Goal: Contribute content: Add original content to the website for others to see

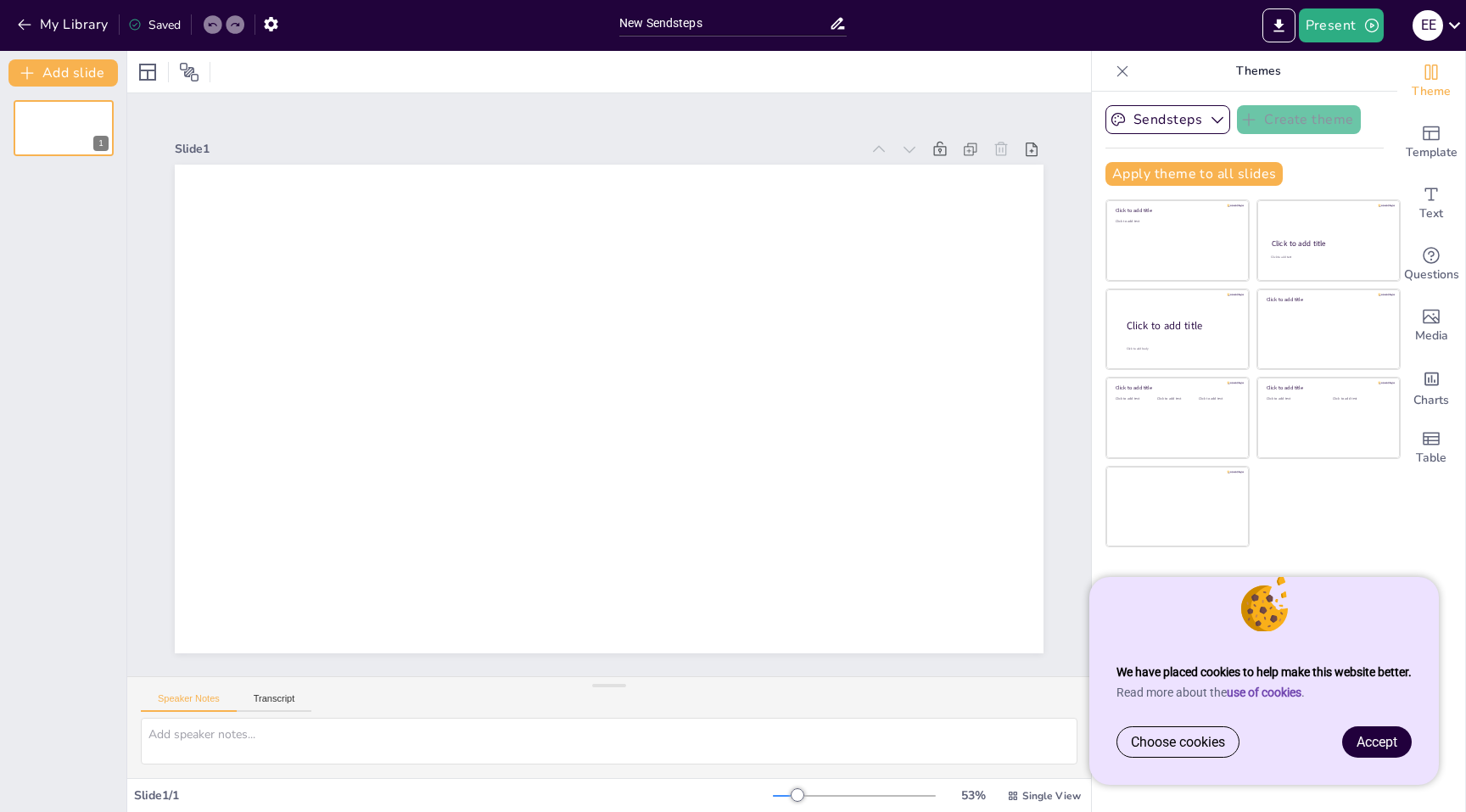
click at [1380, 733] on link "Accept" at bounding box center [1377, 742] width 68 height 29
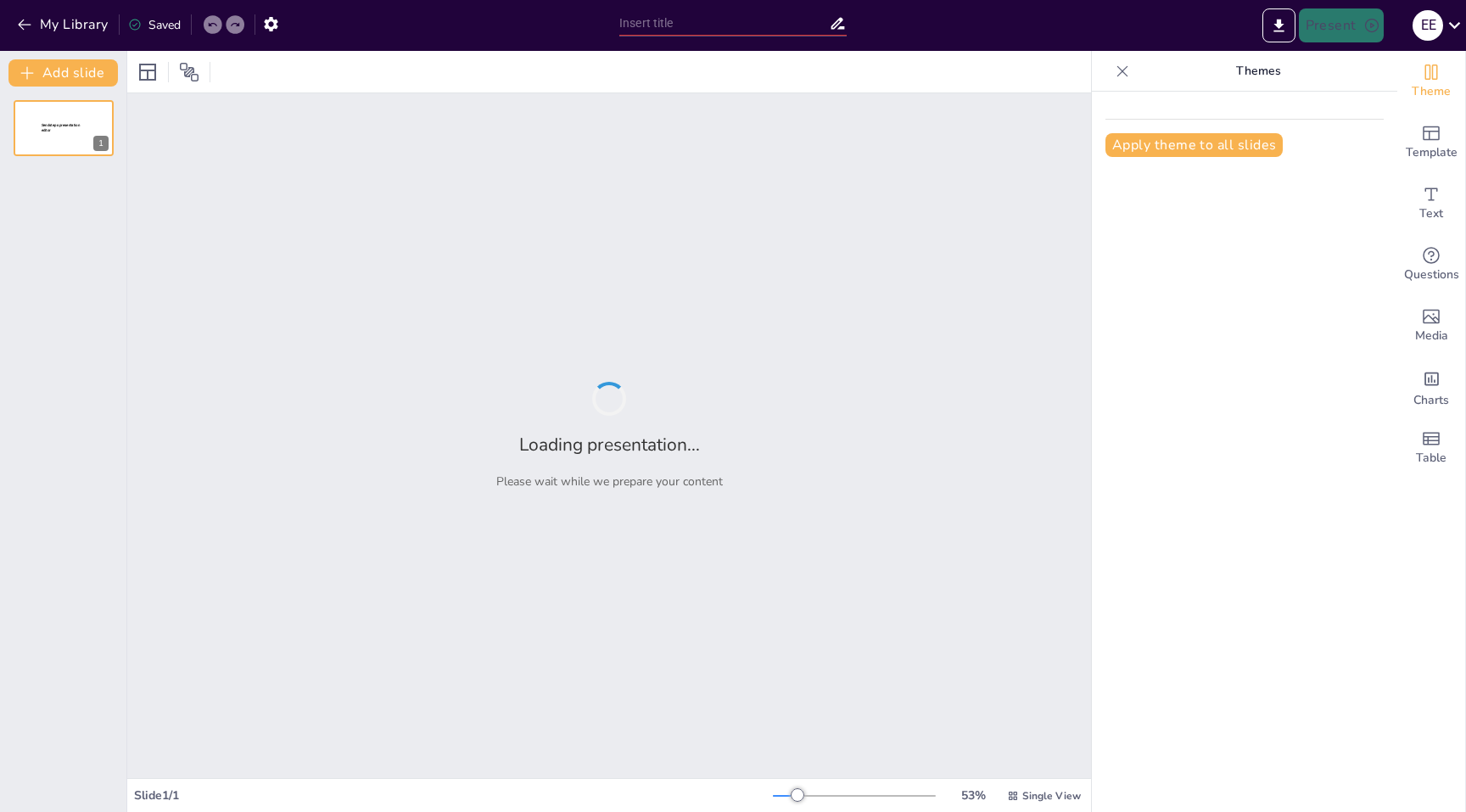
type input "A Közgazdaságtan Alapjai: Fogalmak és Definíciók"
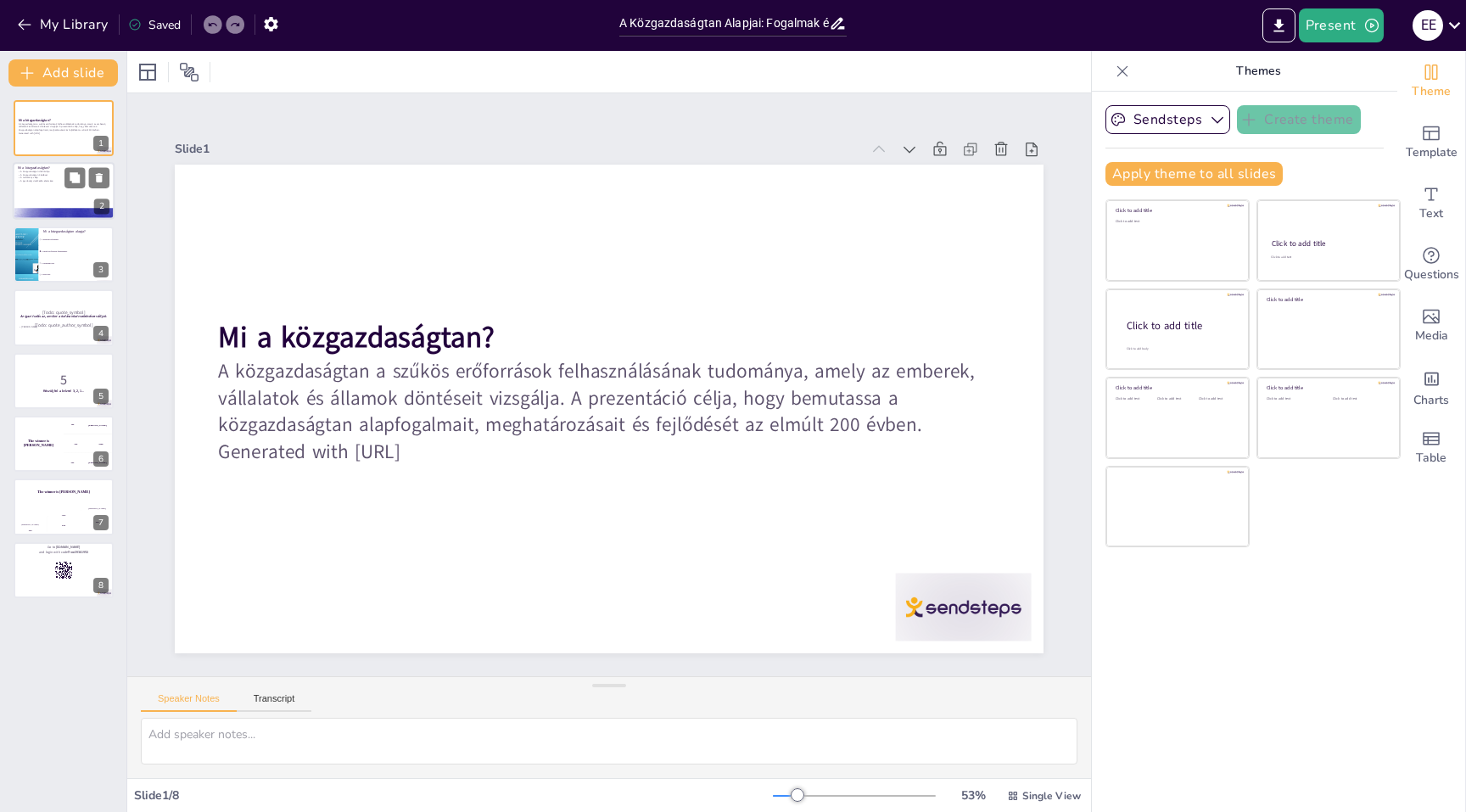
checkbox input "true"
click at [74, 246] on icon at bounding box center [74, 240] width 10 height 10
type textarea "A közgazdaságtan alapja a szűkös erőforrások felhasználása, amely a tudomány de…"
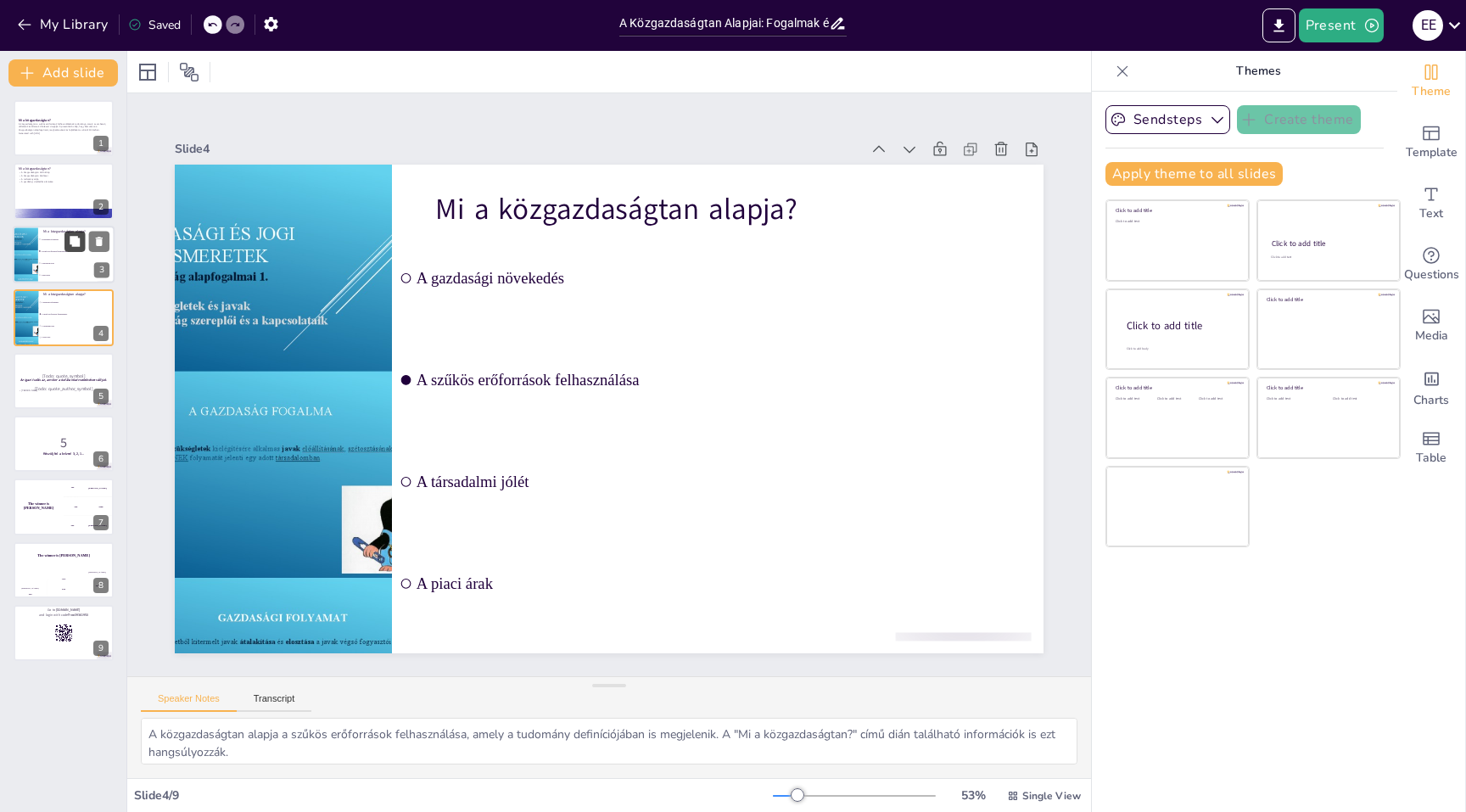
checkbox input "true"
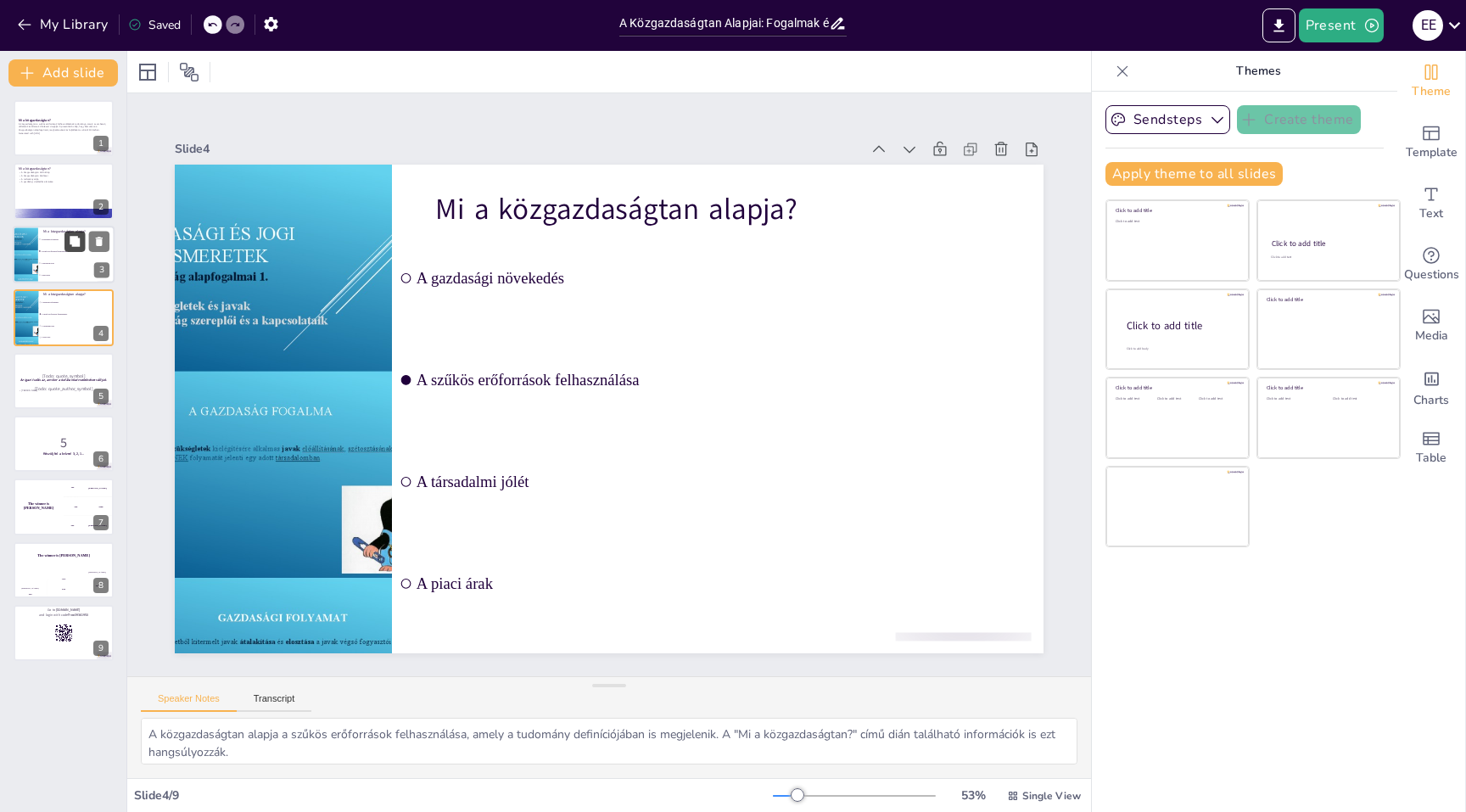
checkbox input "true"
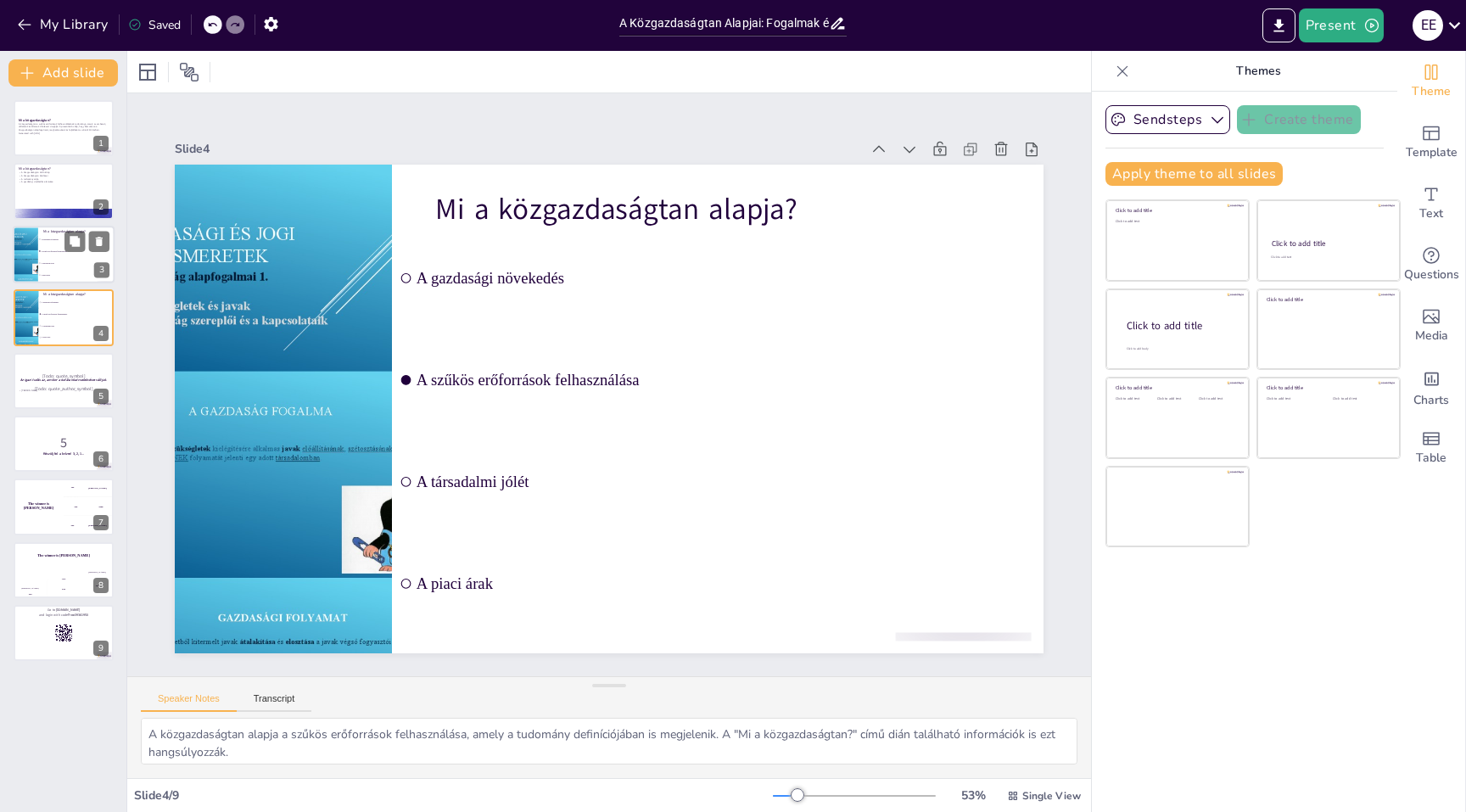
checkbox input "true"
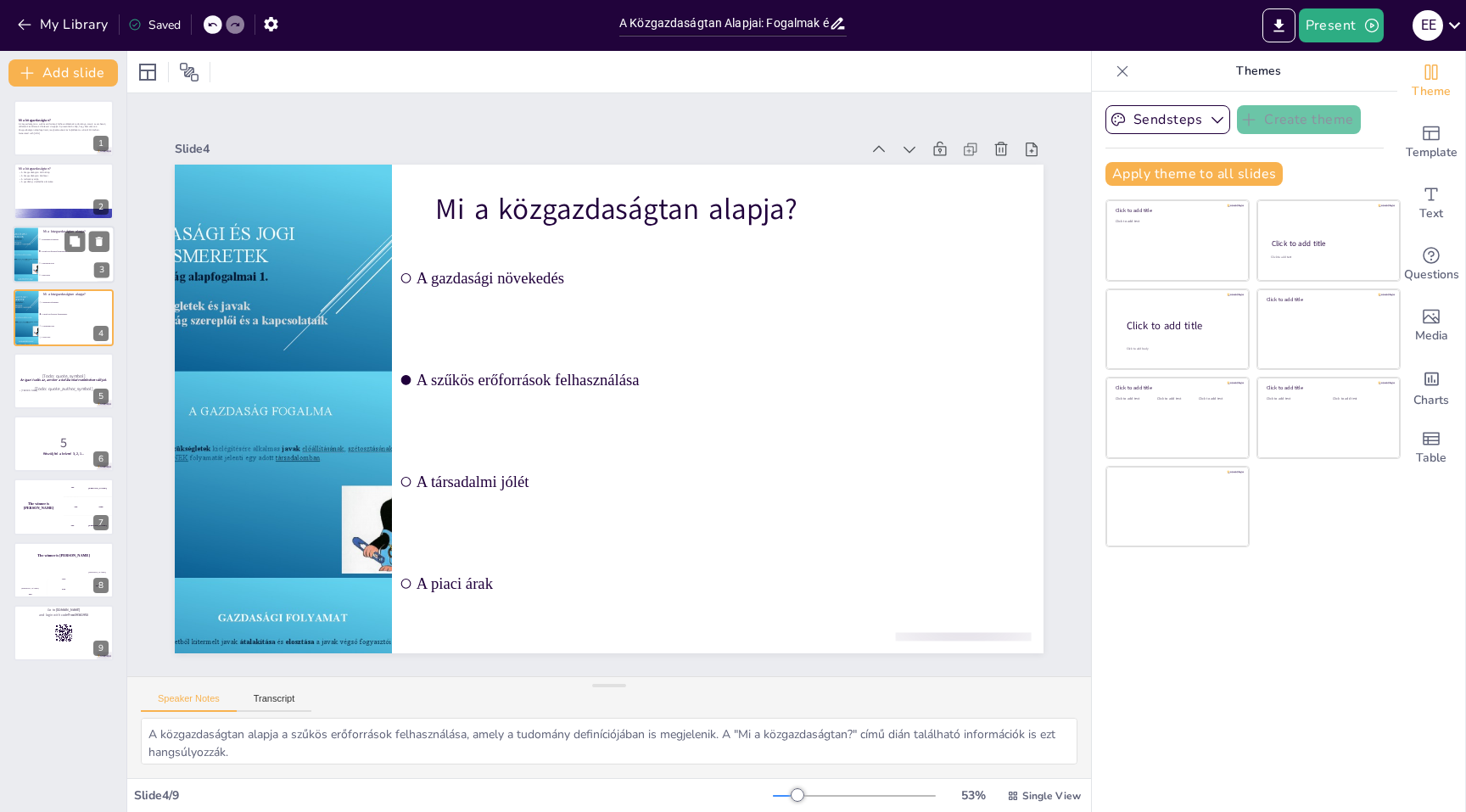
click at [72, 253] on li "A szűkös erőforrások felhasználása" at bounding box center [76, 251] width 76 height 12
checkbox input "true"
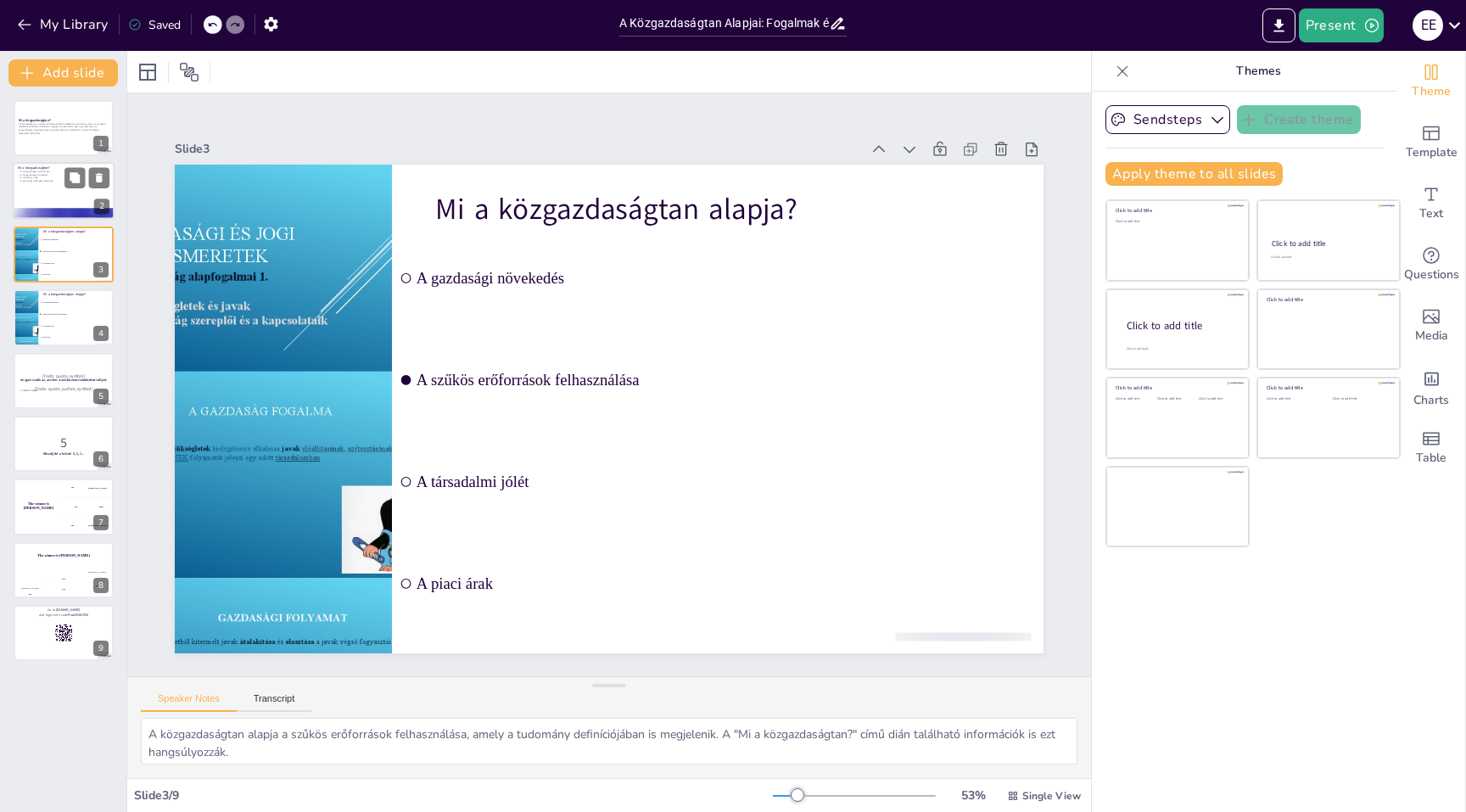
checkbox input "true"
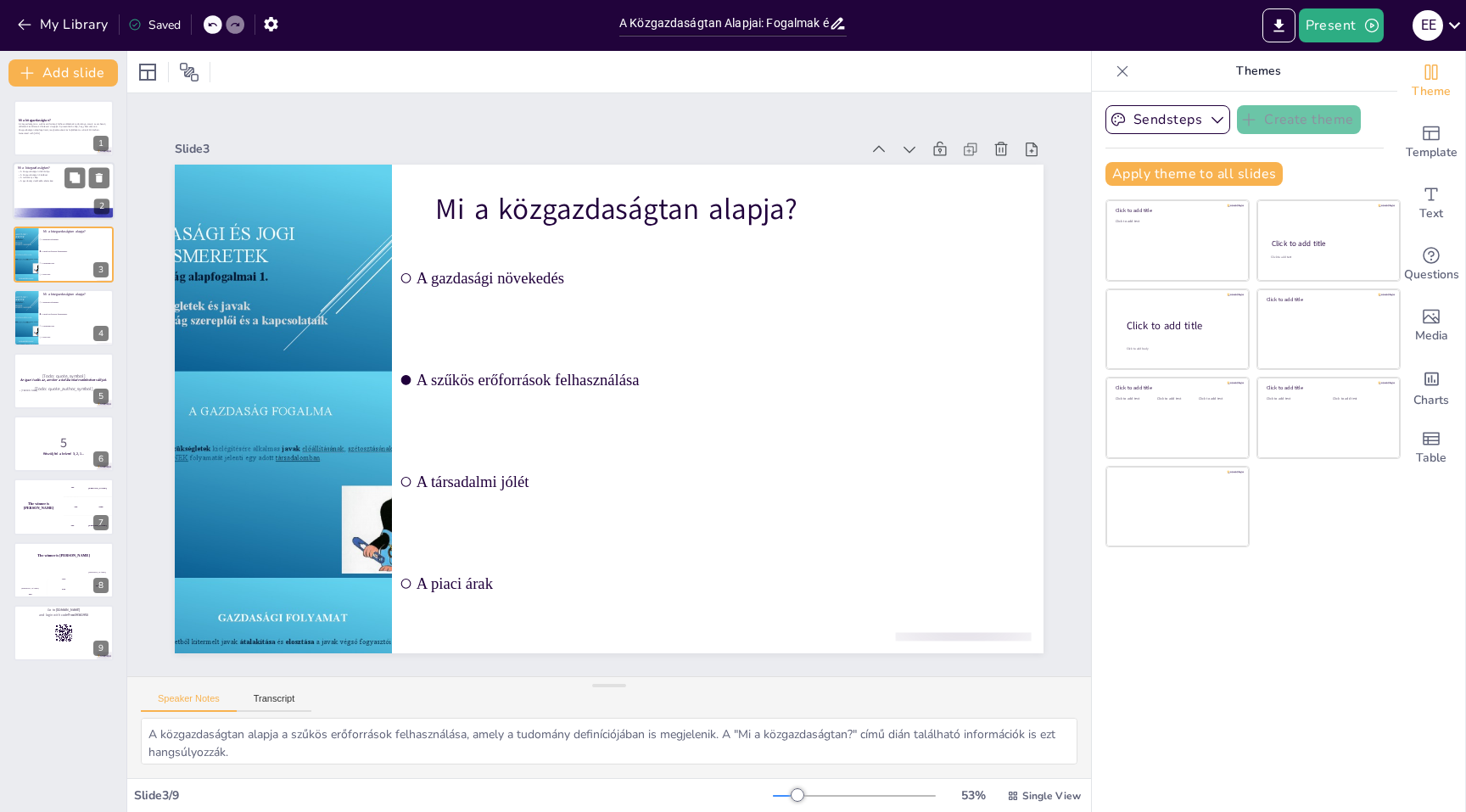
click at [69, 195] on div at bounding box center [63, 191] width 102 height 57
type textarea "A közgazdaságtan definíciója a tudomány szívét képezi. A szűkös erőforrásokkal …"
checkbox input "true"
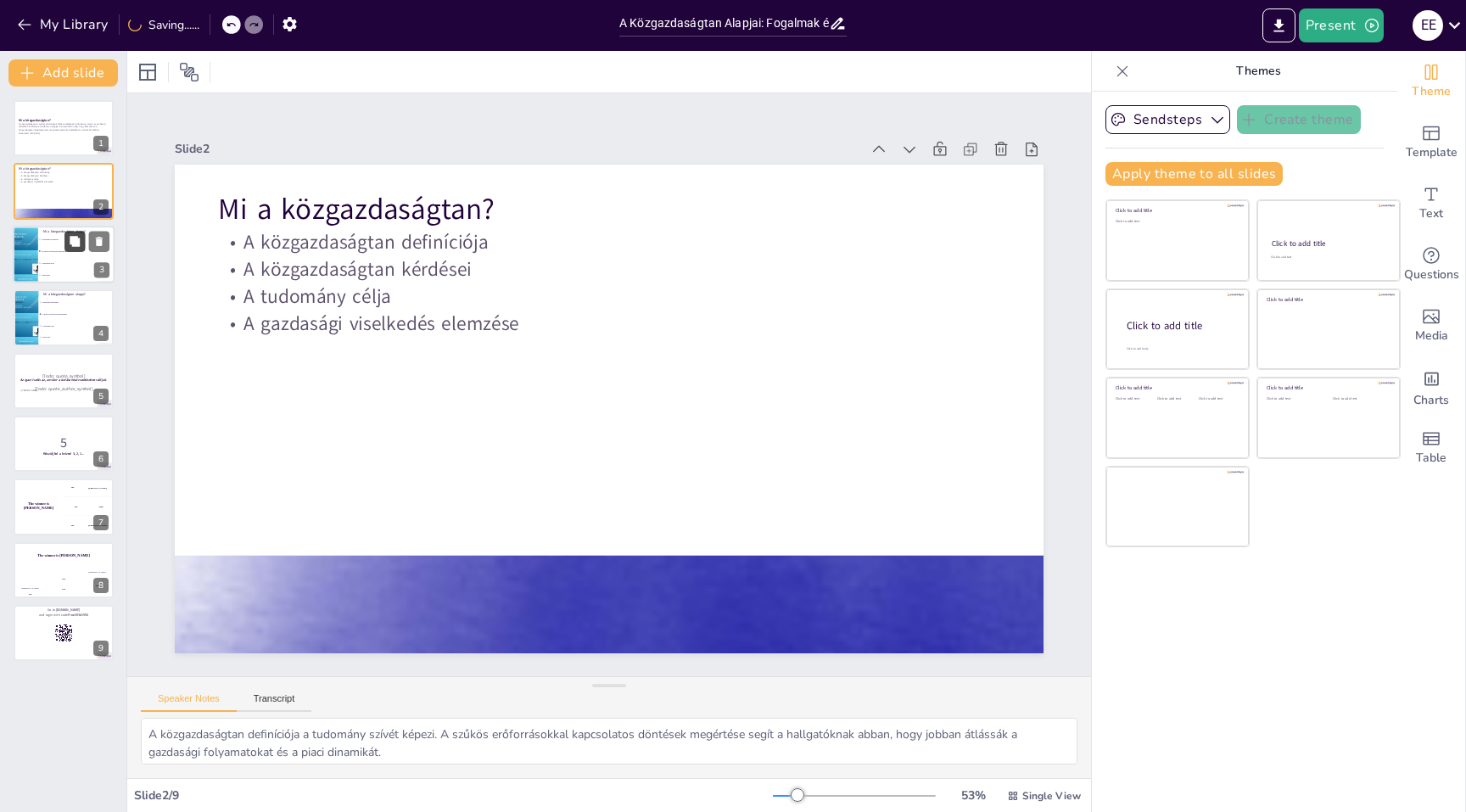
click at [69, 240] on button at bounding box center [74, 240] width 20 height 20
type textarea "A közgazdaságtan alapja a szűkös erőforrások felhasználása, amely a tudomány de…"
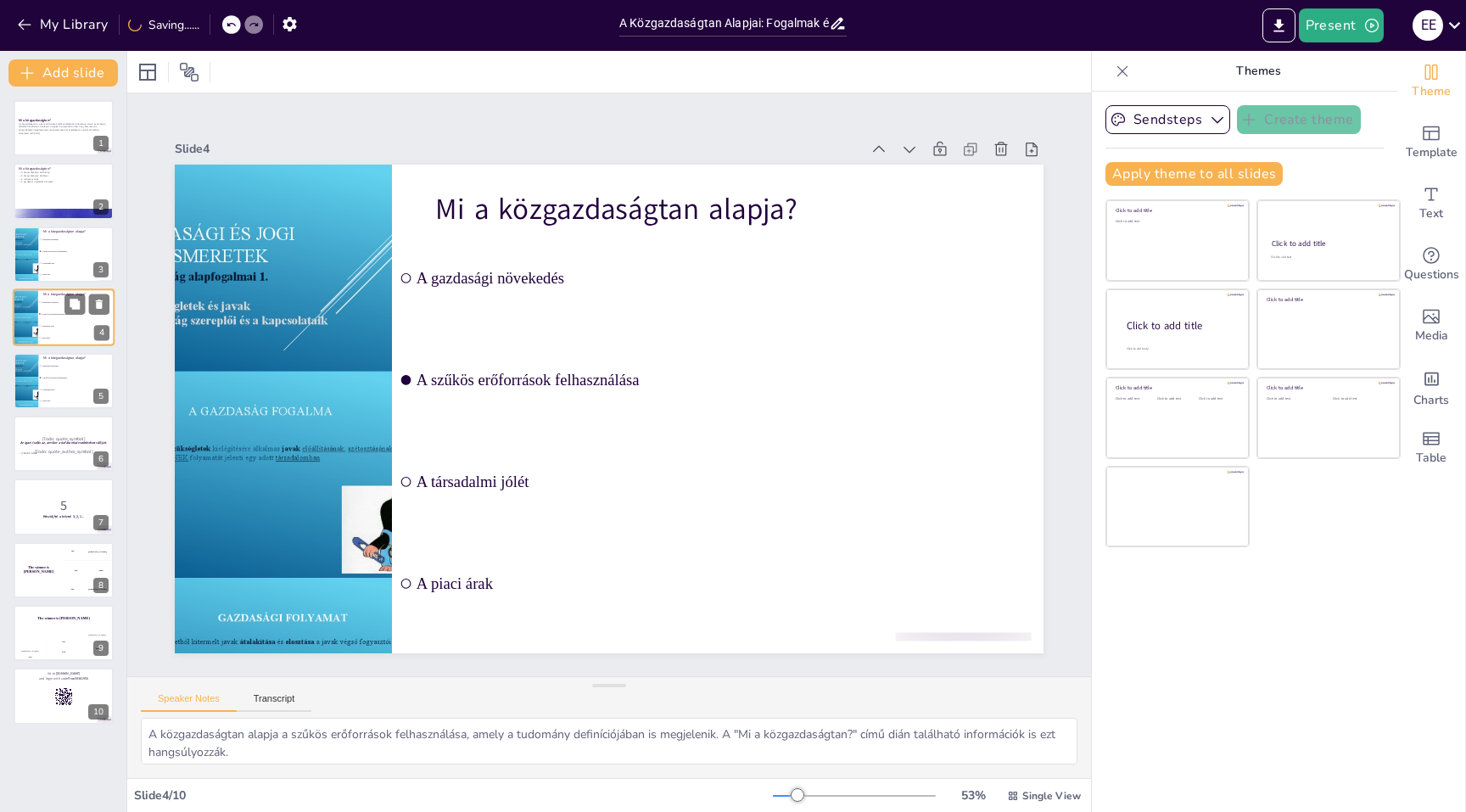
checkbox input "true"
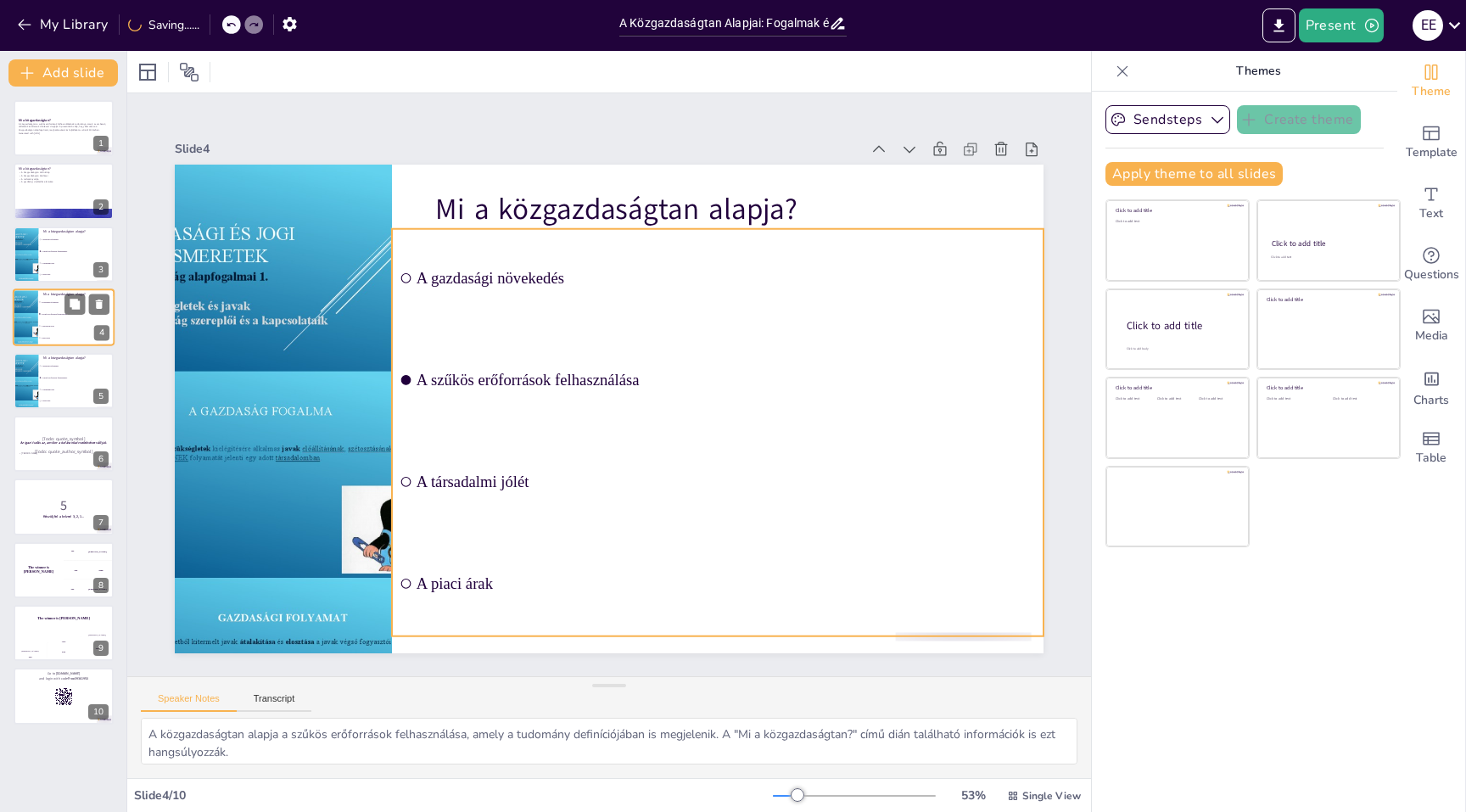
checkbox input "true"
click at [68, 325] on span "A társadalmi jólét" at bounding box center [77, 326] width 73 height 3
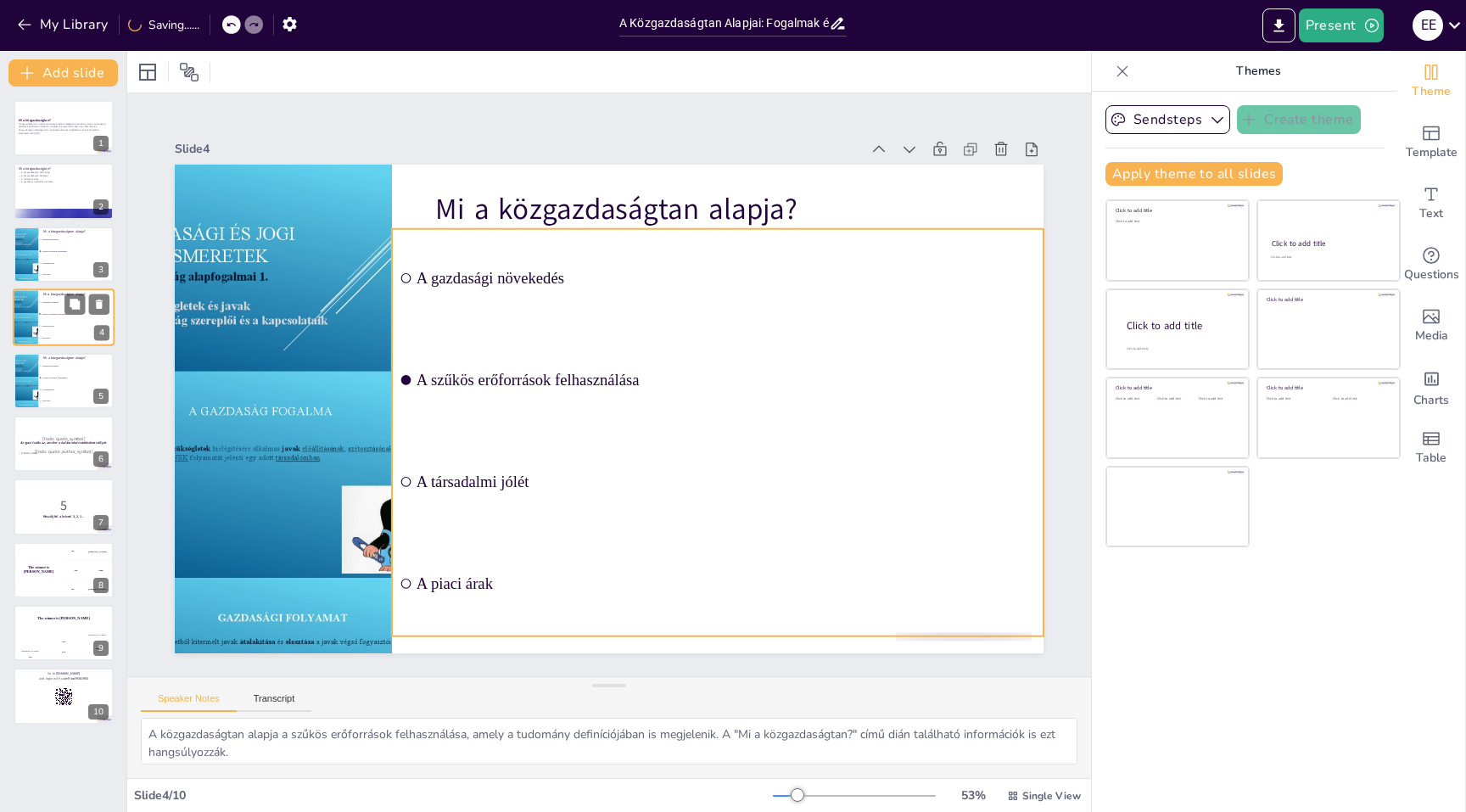
checkbox input "true"
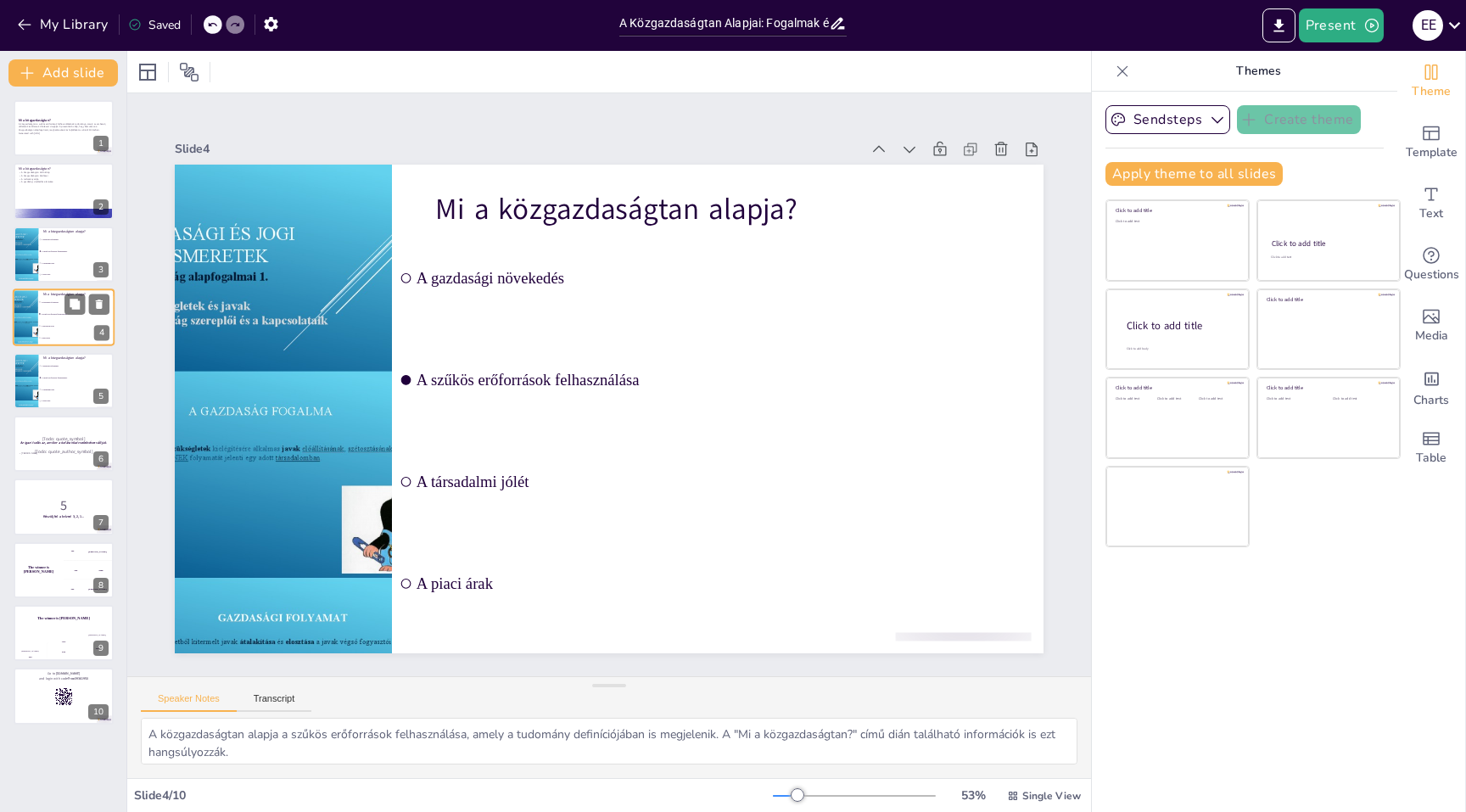
checkbox input "true"
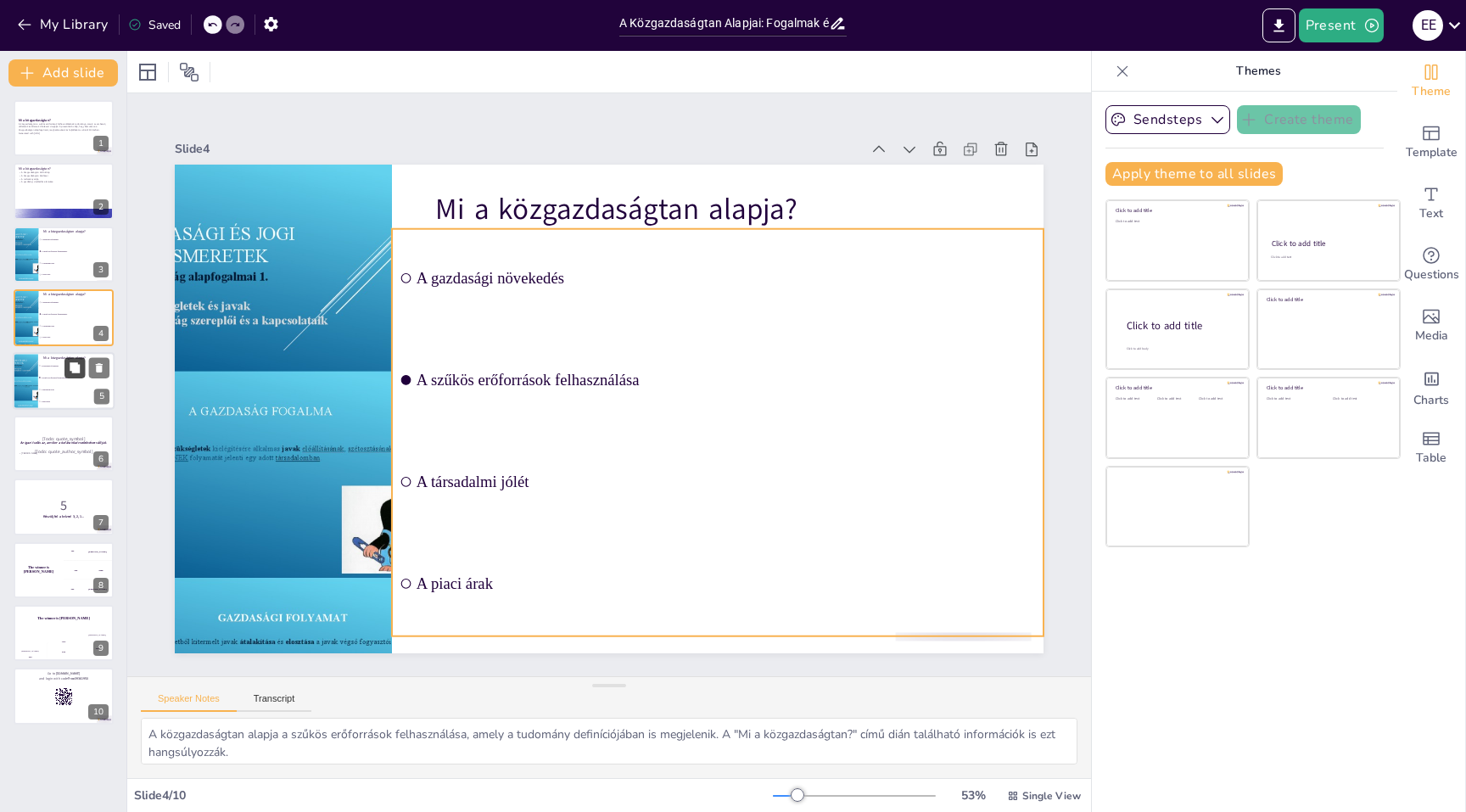
checkbox input "true"
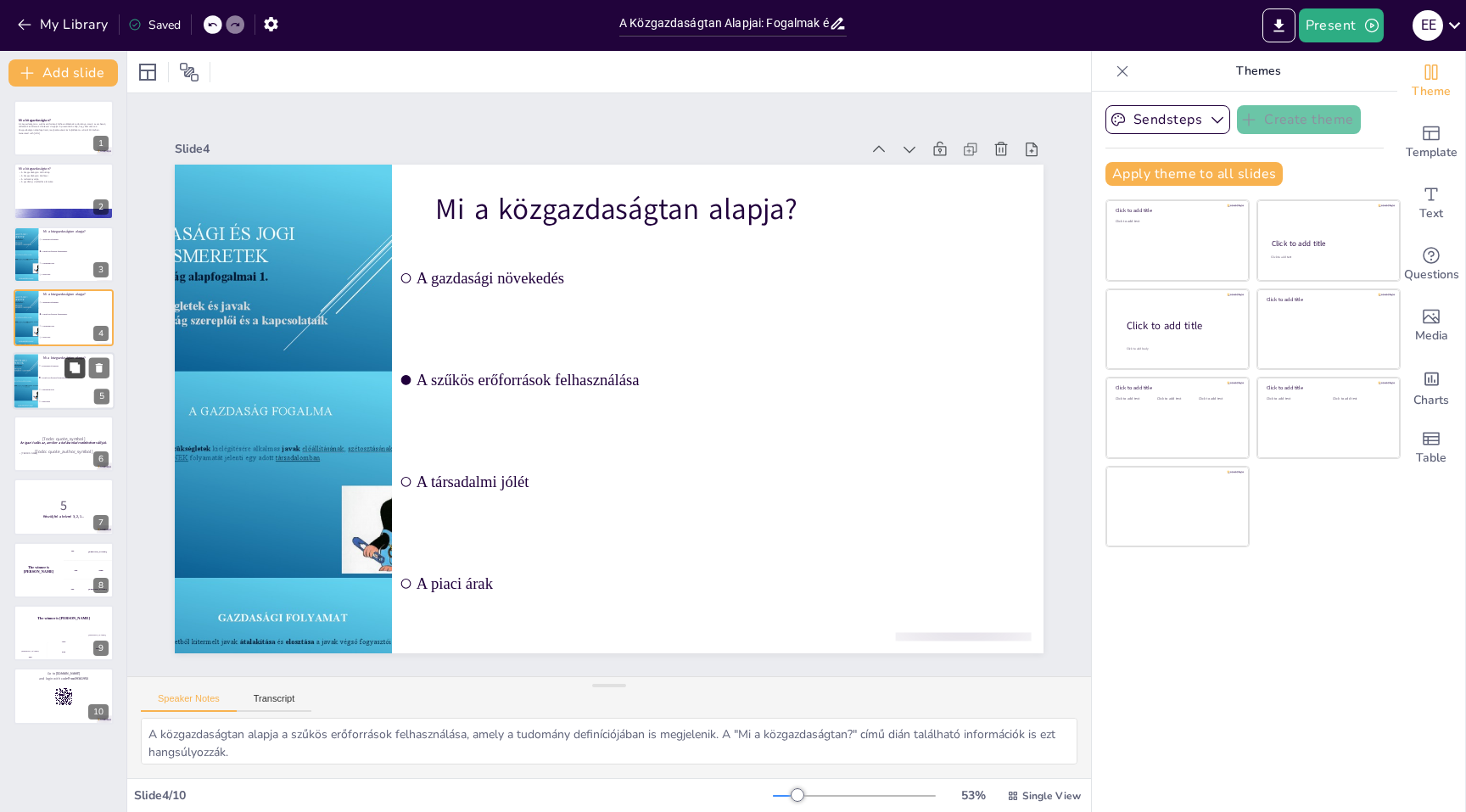
click at [70, 371] on icon at bounding box center [75, 367] width 12 height 12
checkbox input "true"
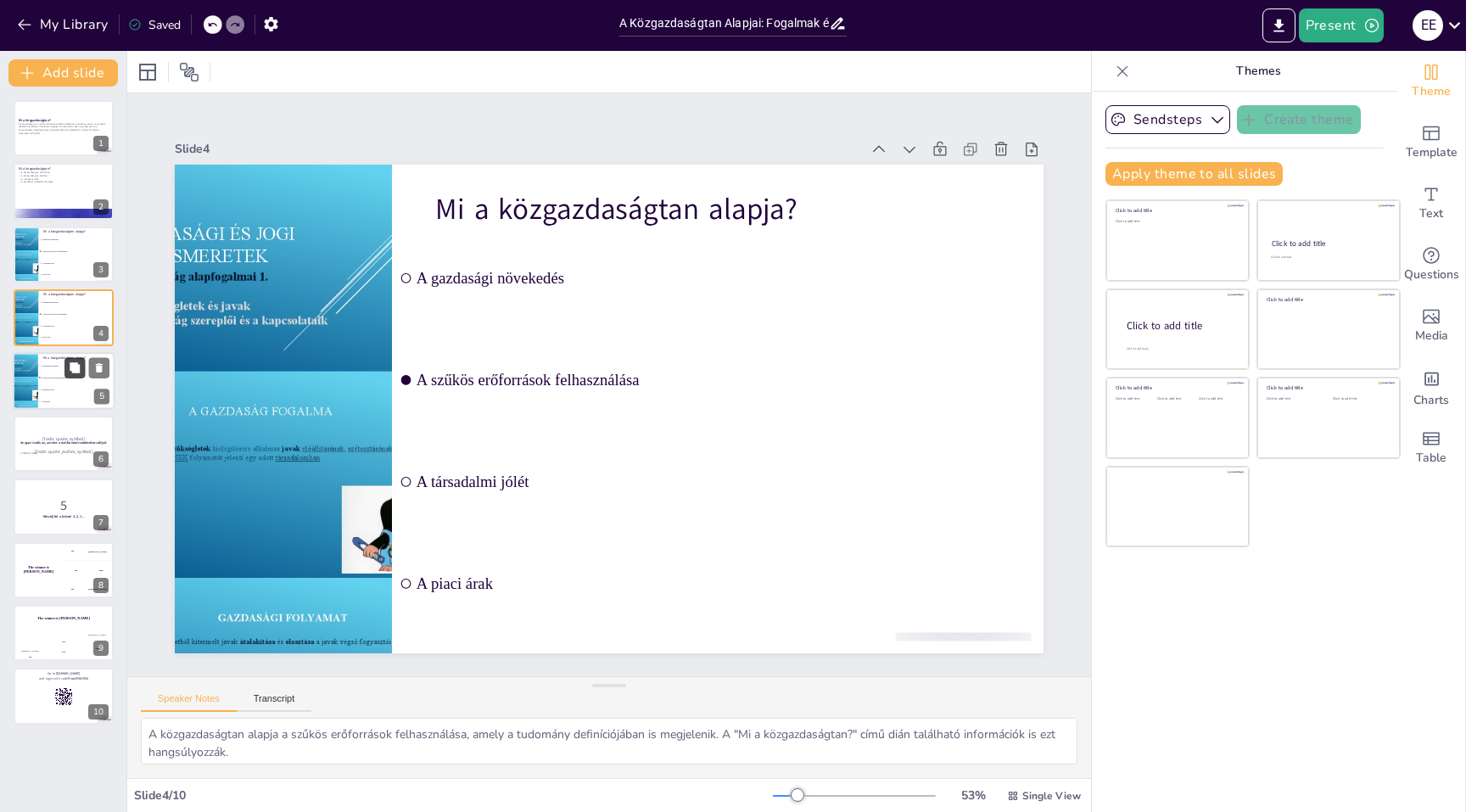
checkbox input "true"
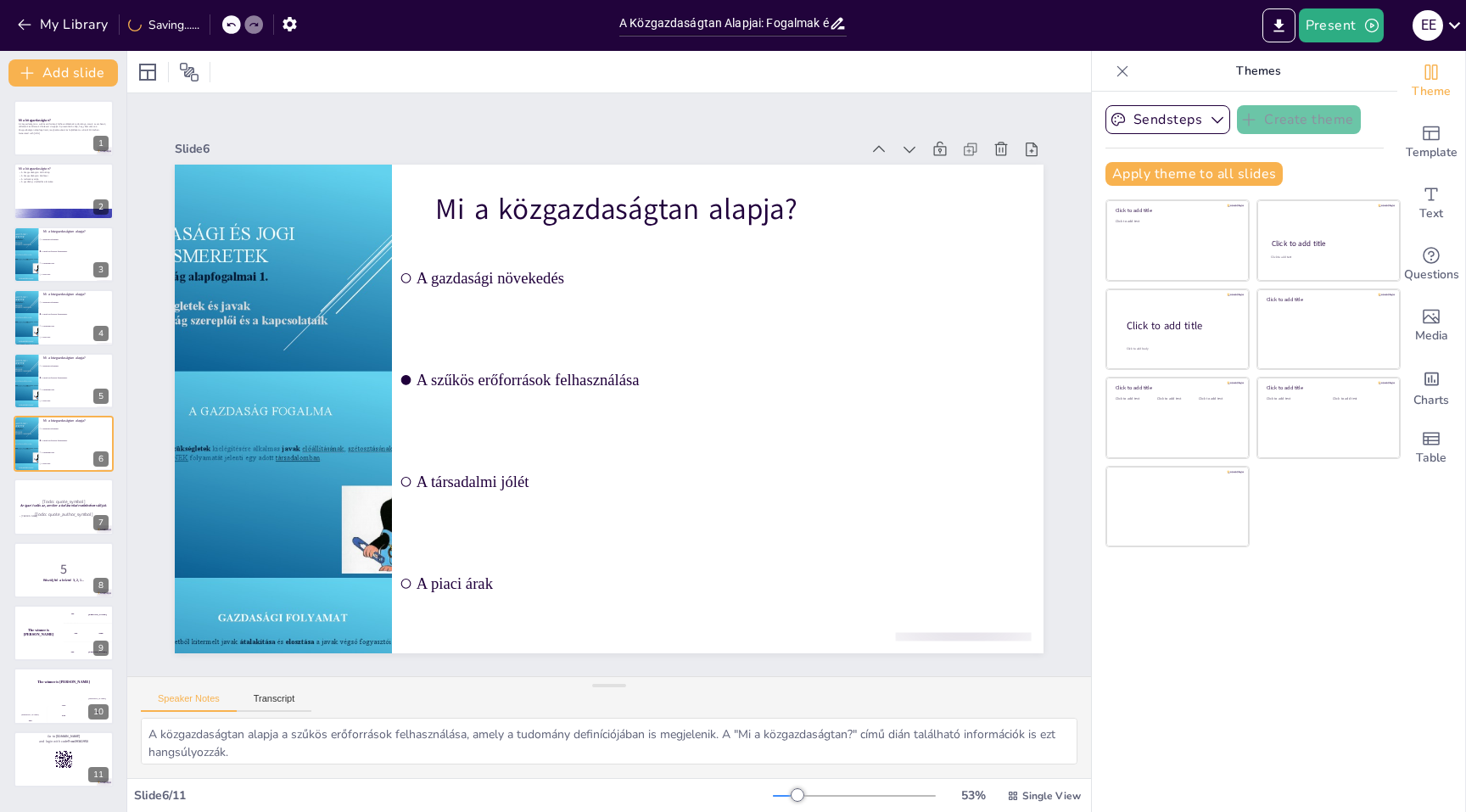
checkbox input "true"
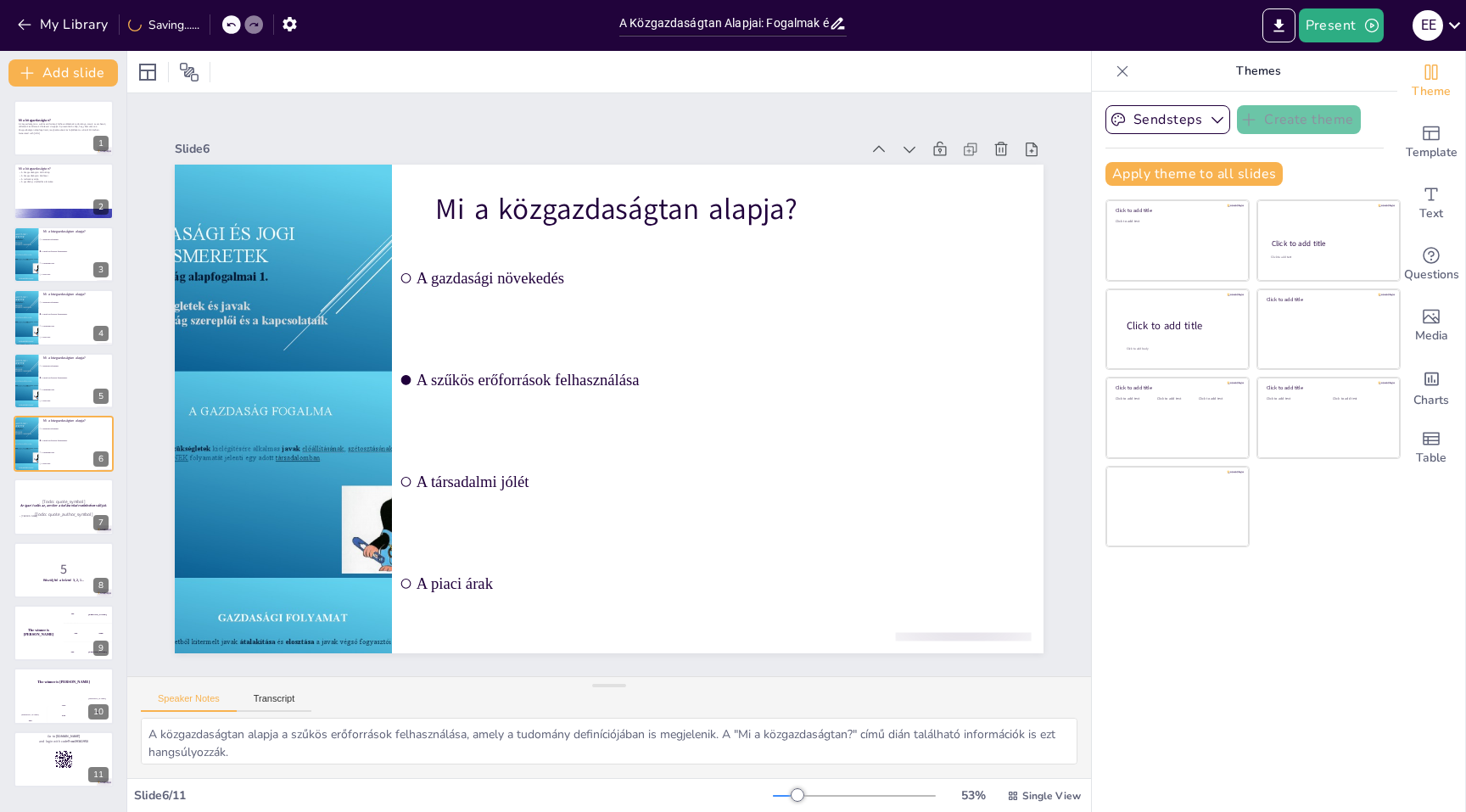
checkbox input "true"
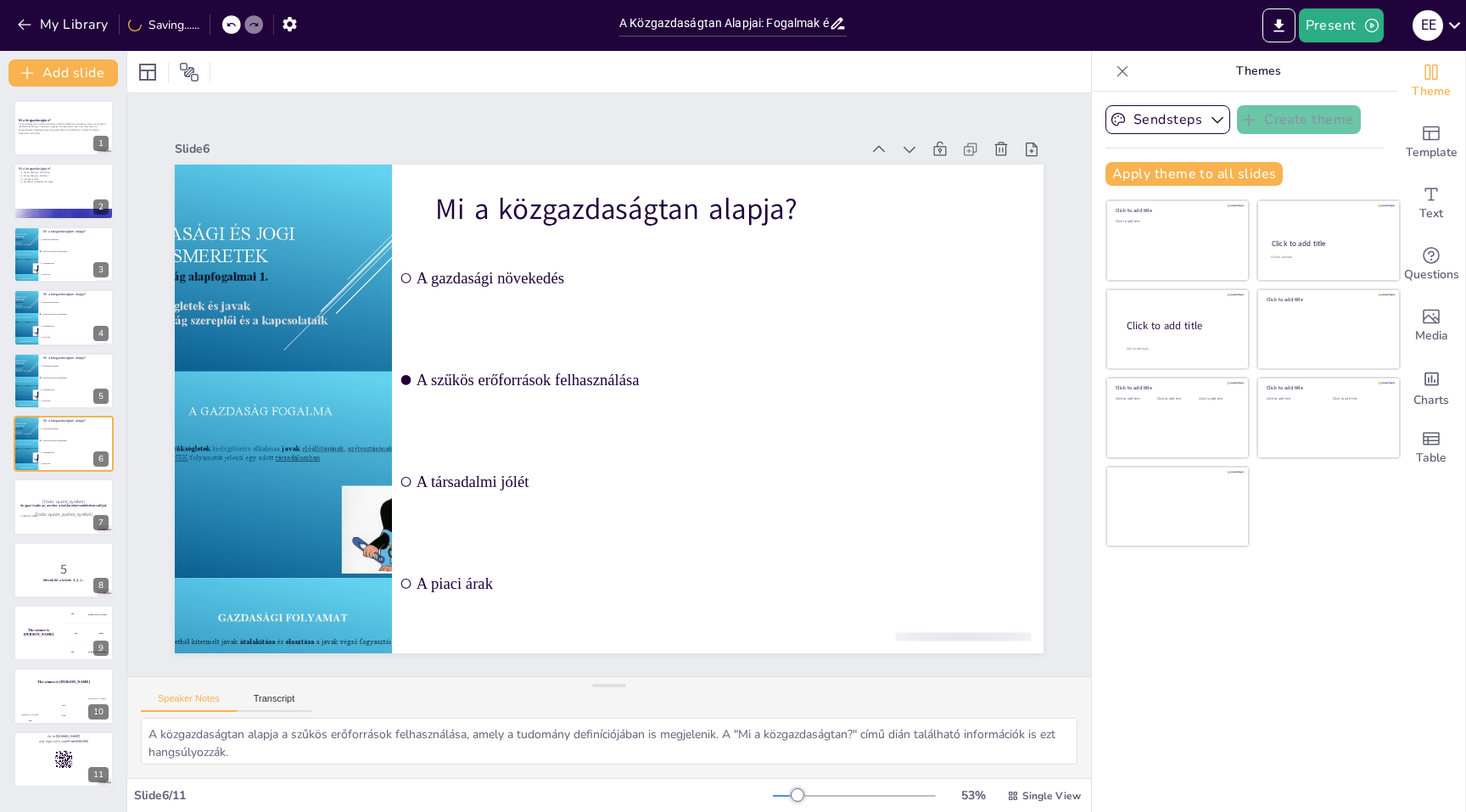
checkbox input "true"
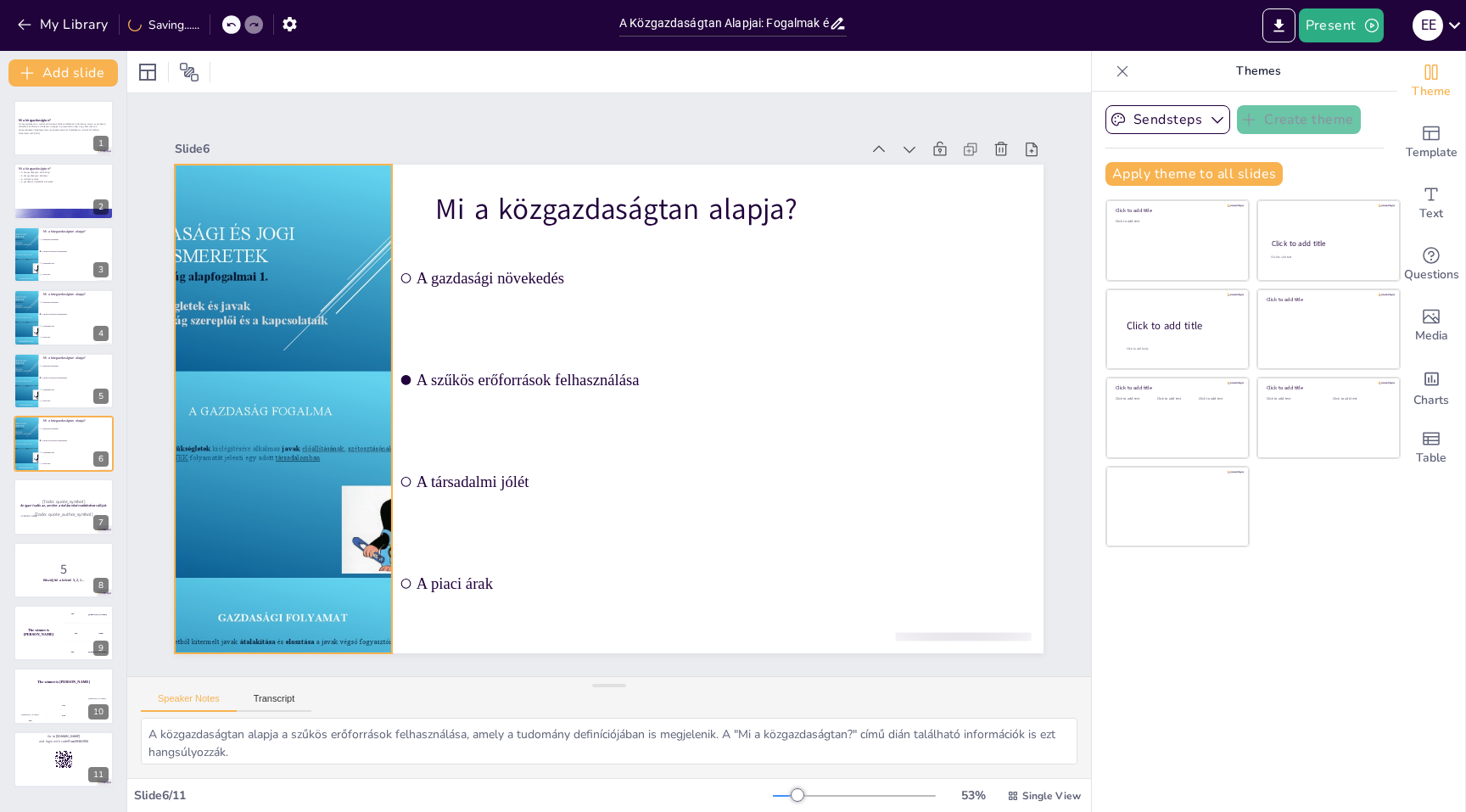
checkbox input "true"
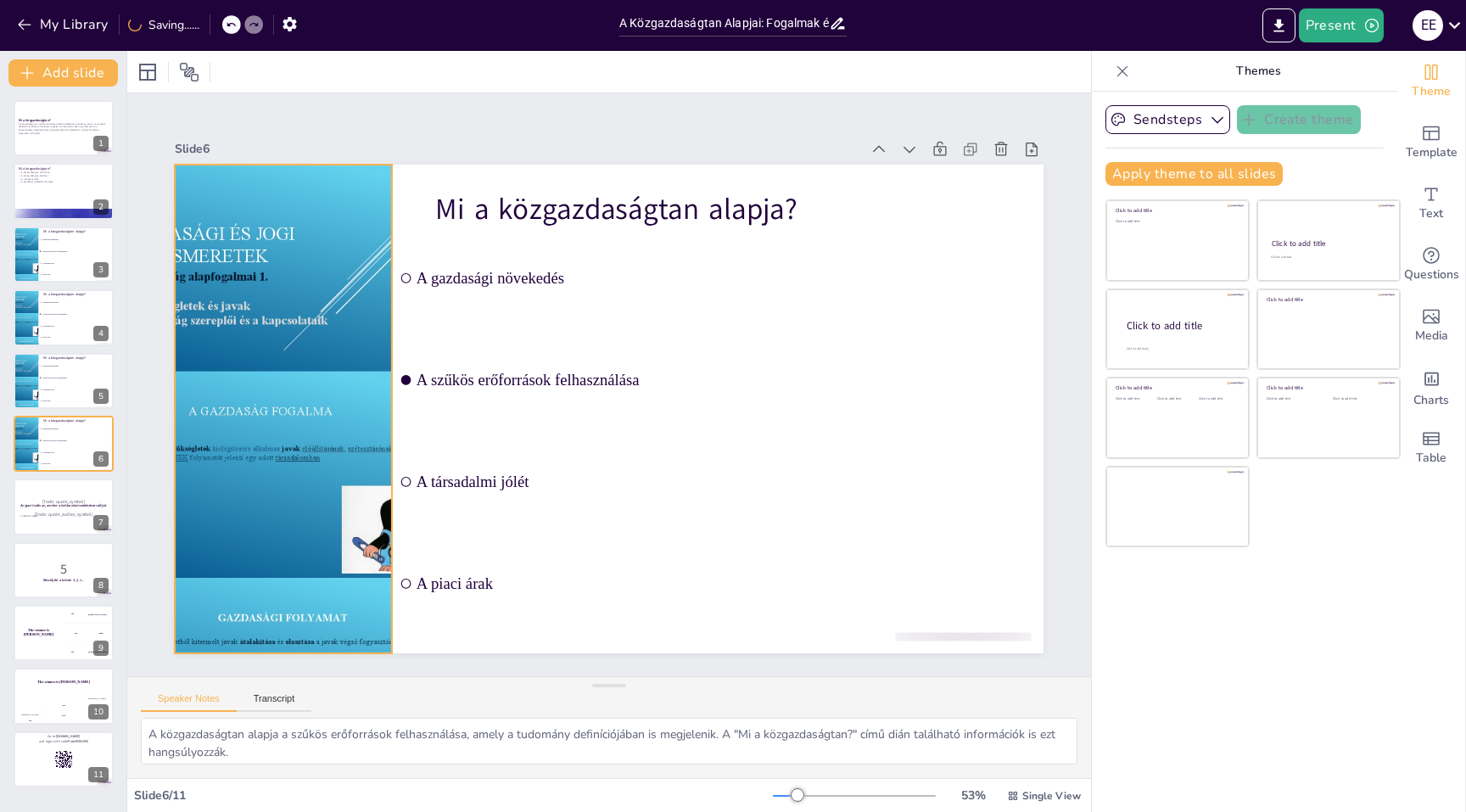
checkbox input "true"
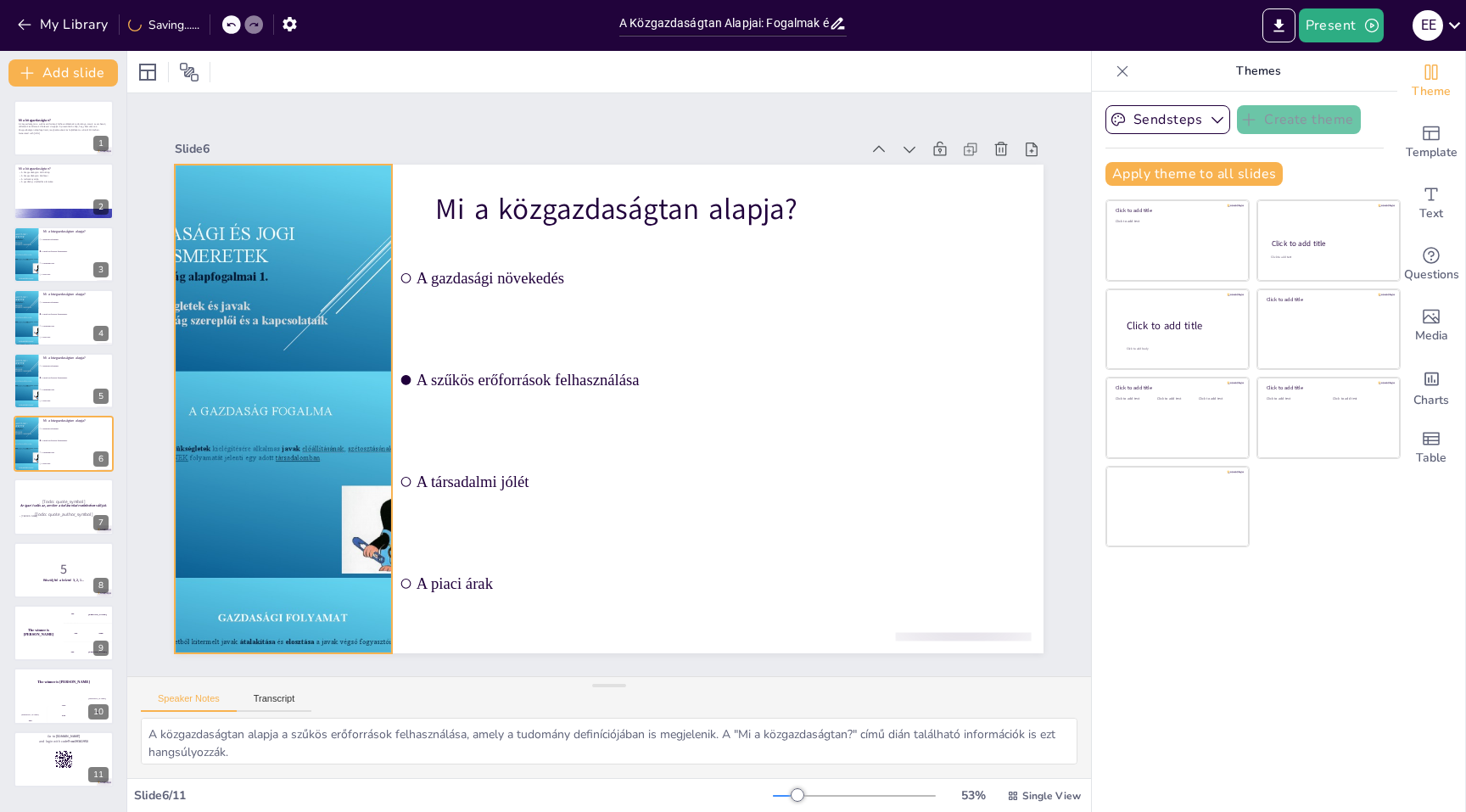
click at [384, 301] on div at bounding box center [517, 71] width 554 height 460
checkbox input "true"
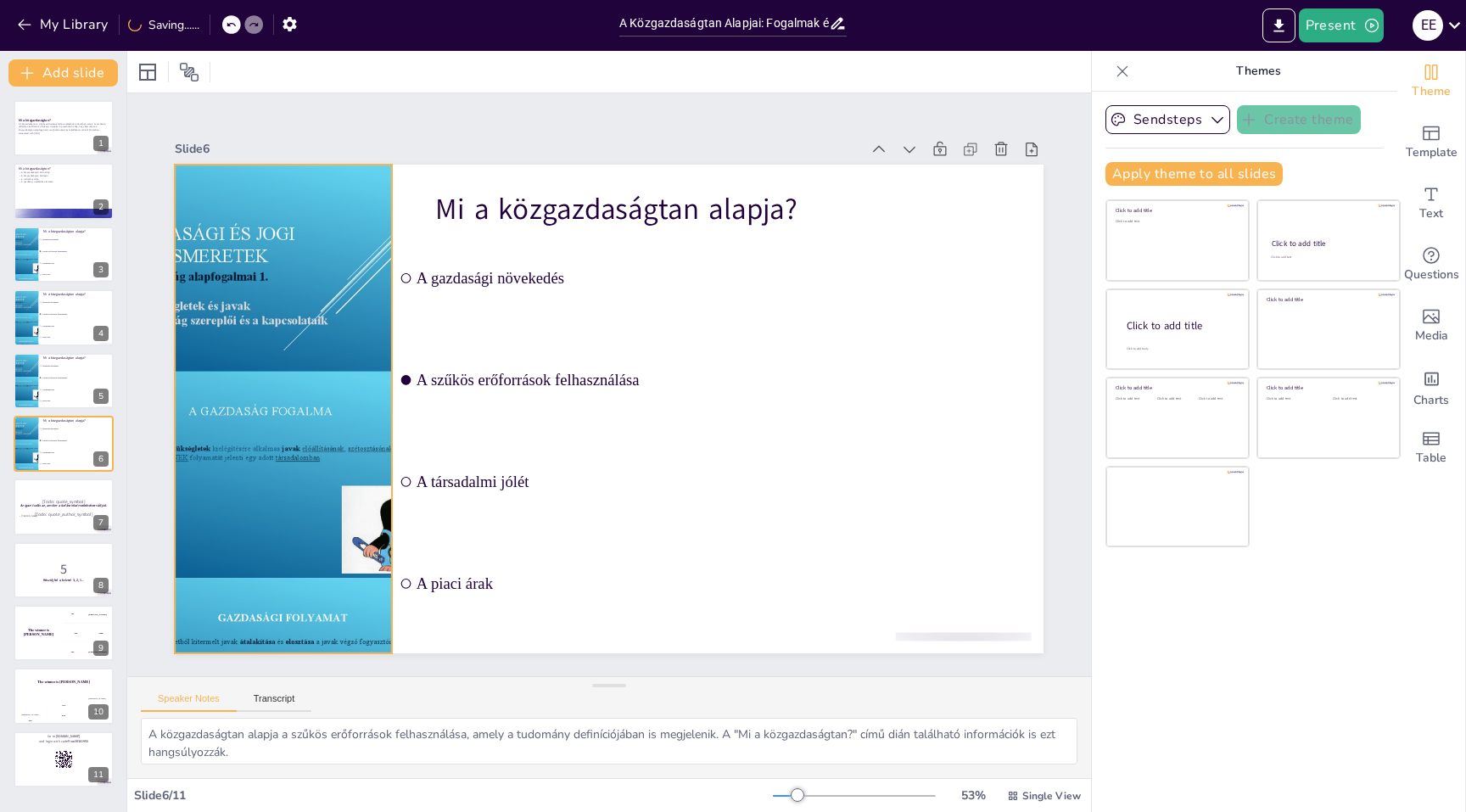
checkbox input "true"
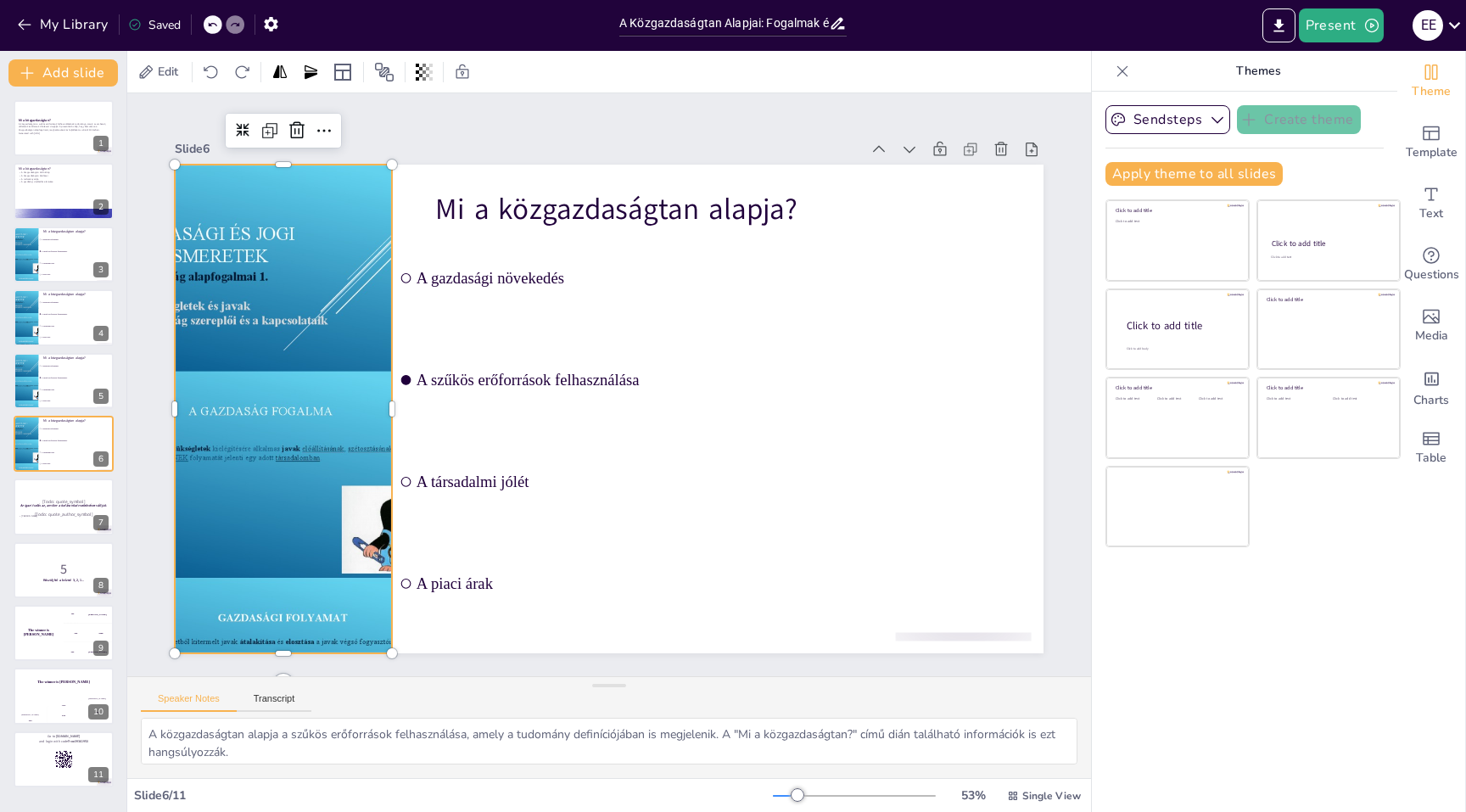
checkbox input "true"
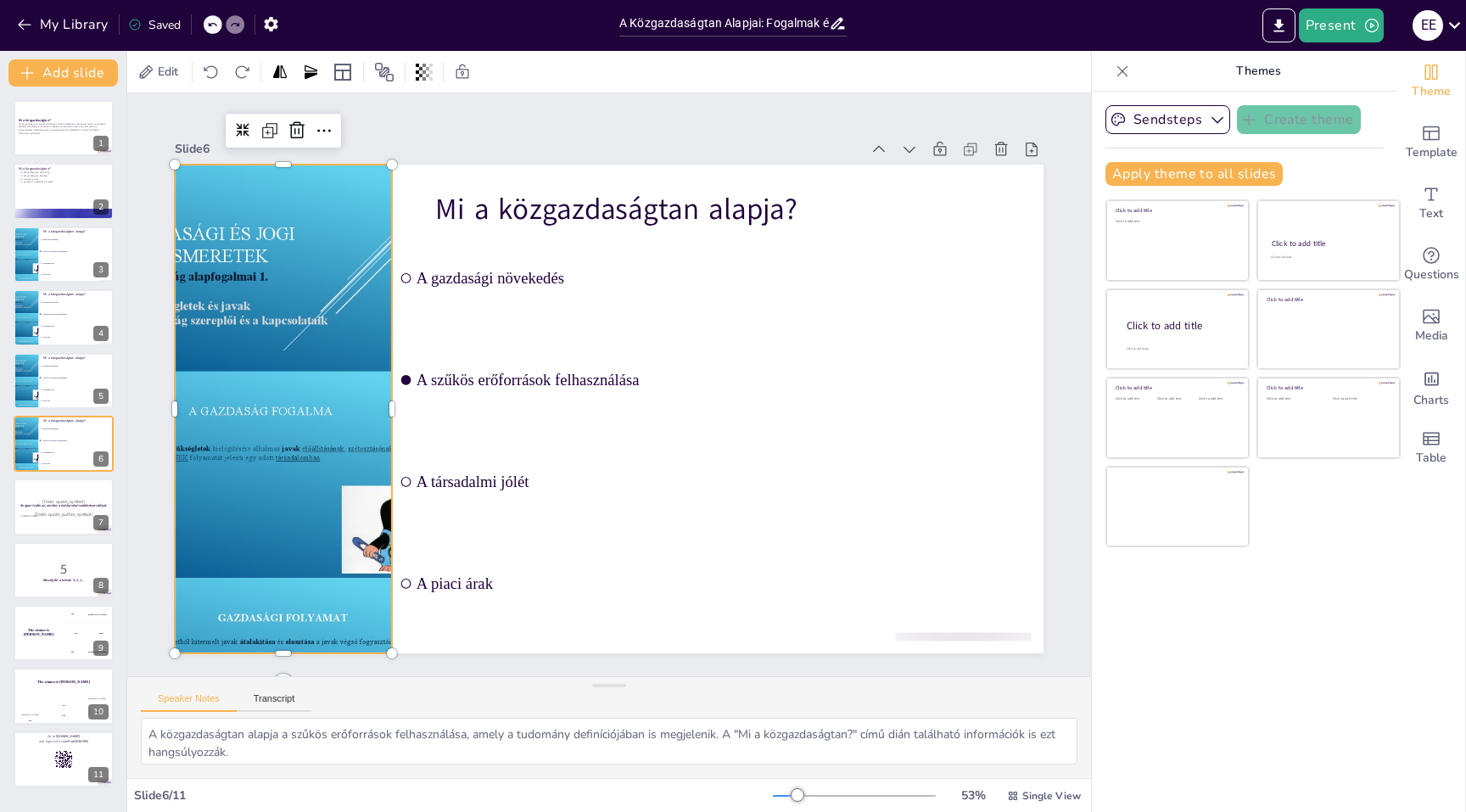
checkbox input "true"
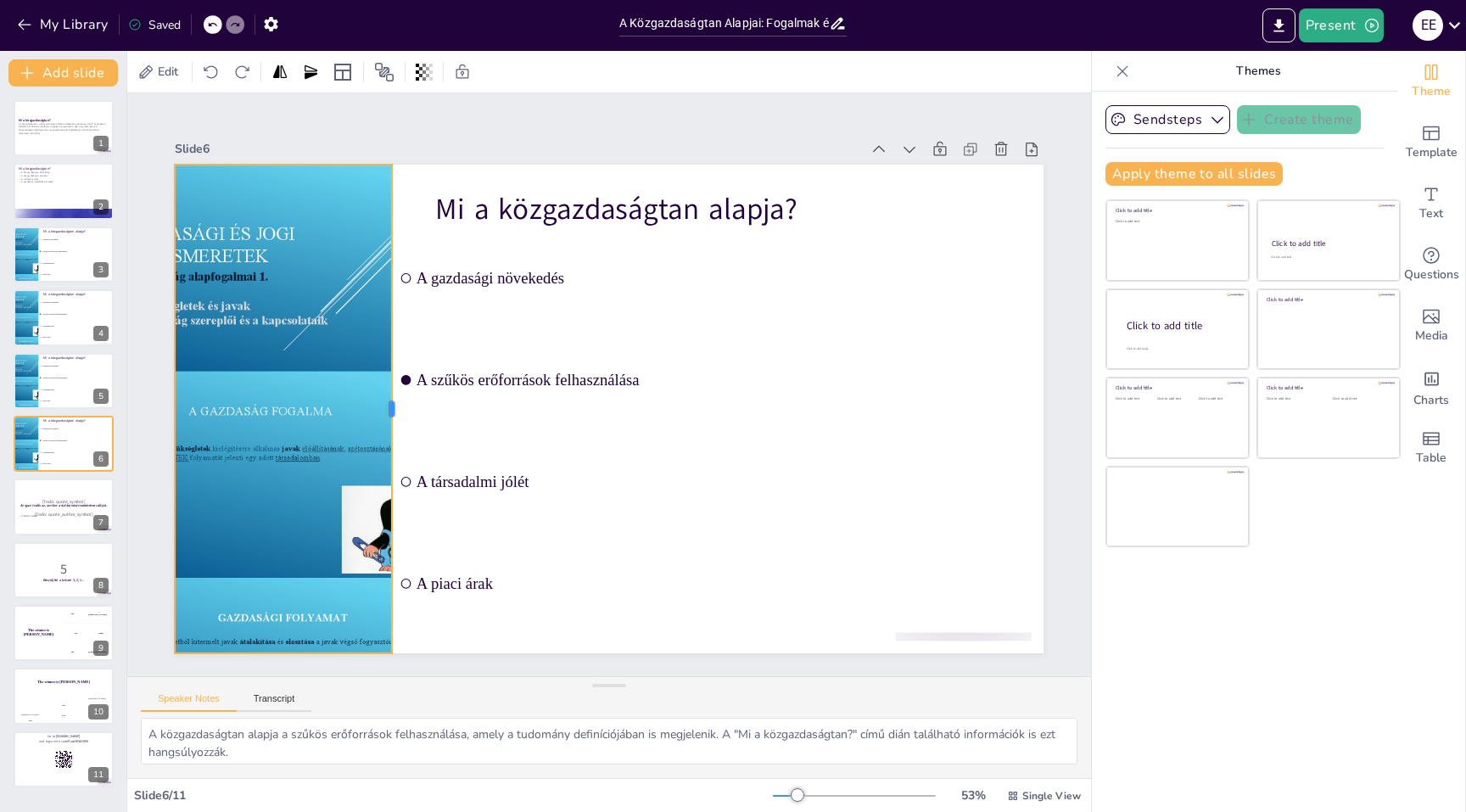
checkbox input "true"
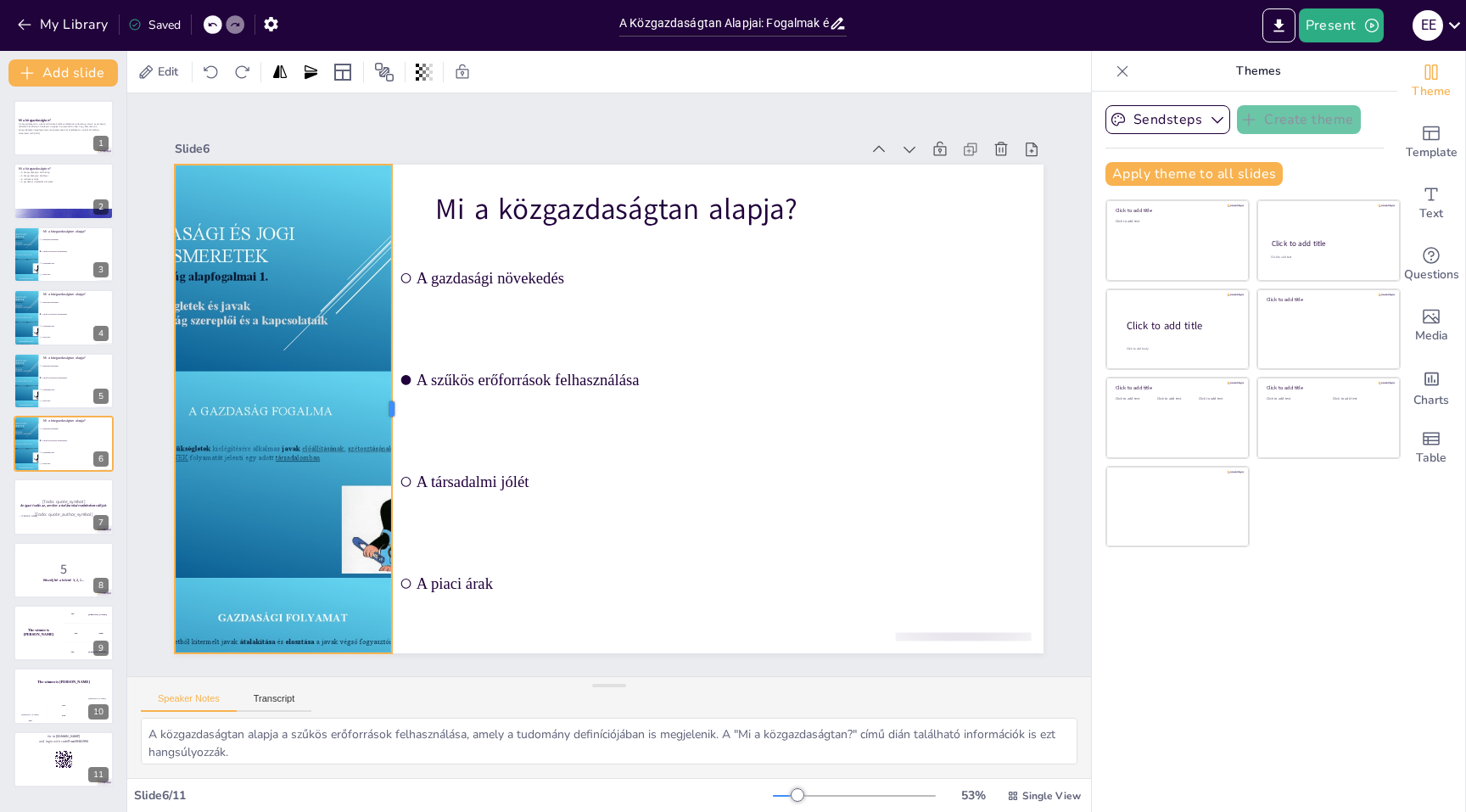
checkbox input "true"
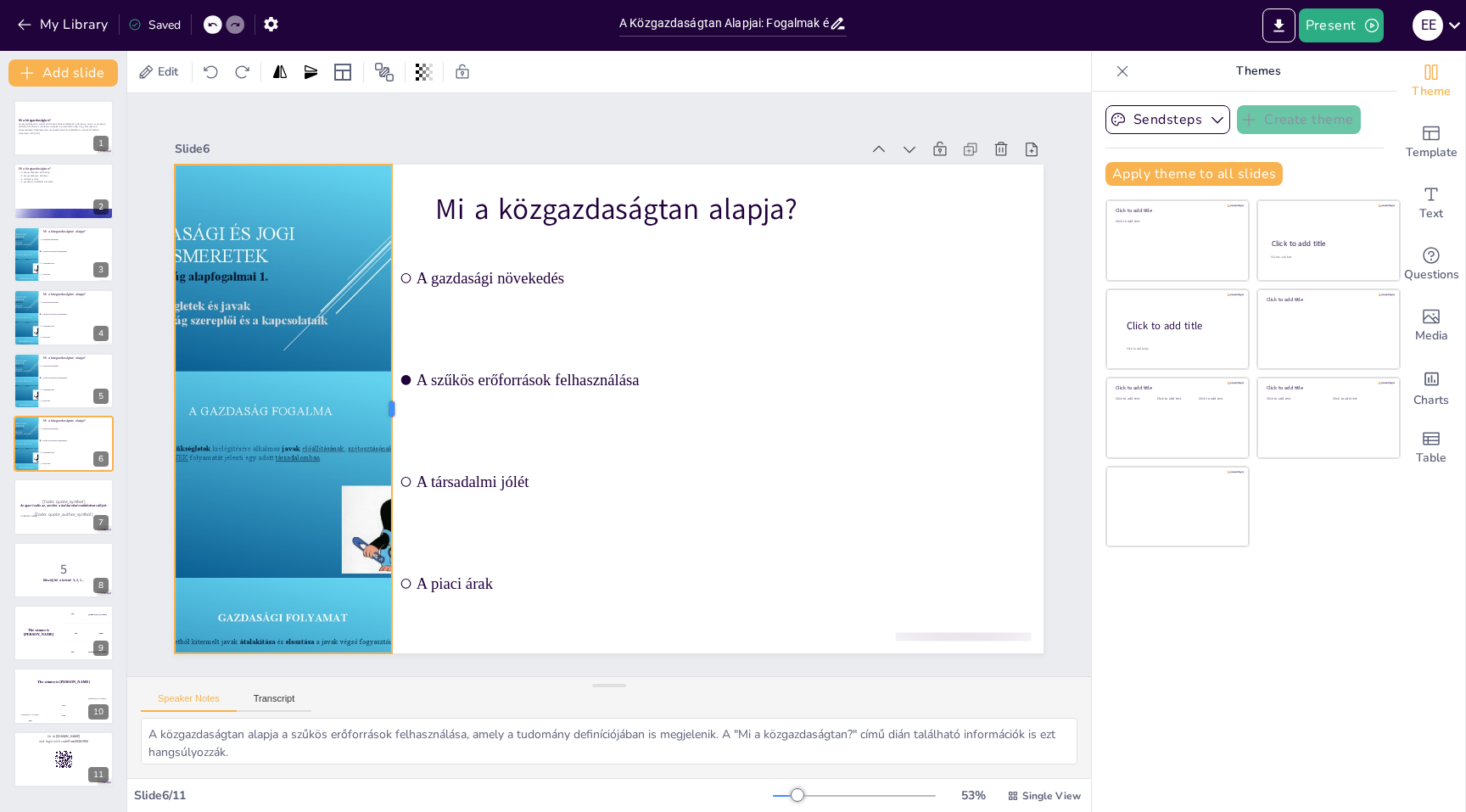
checkbox input "true"
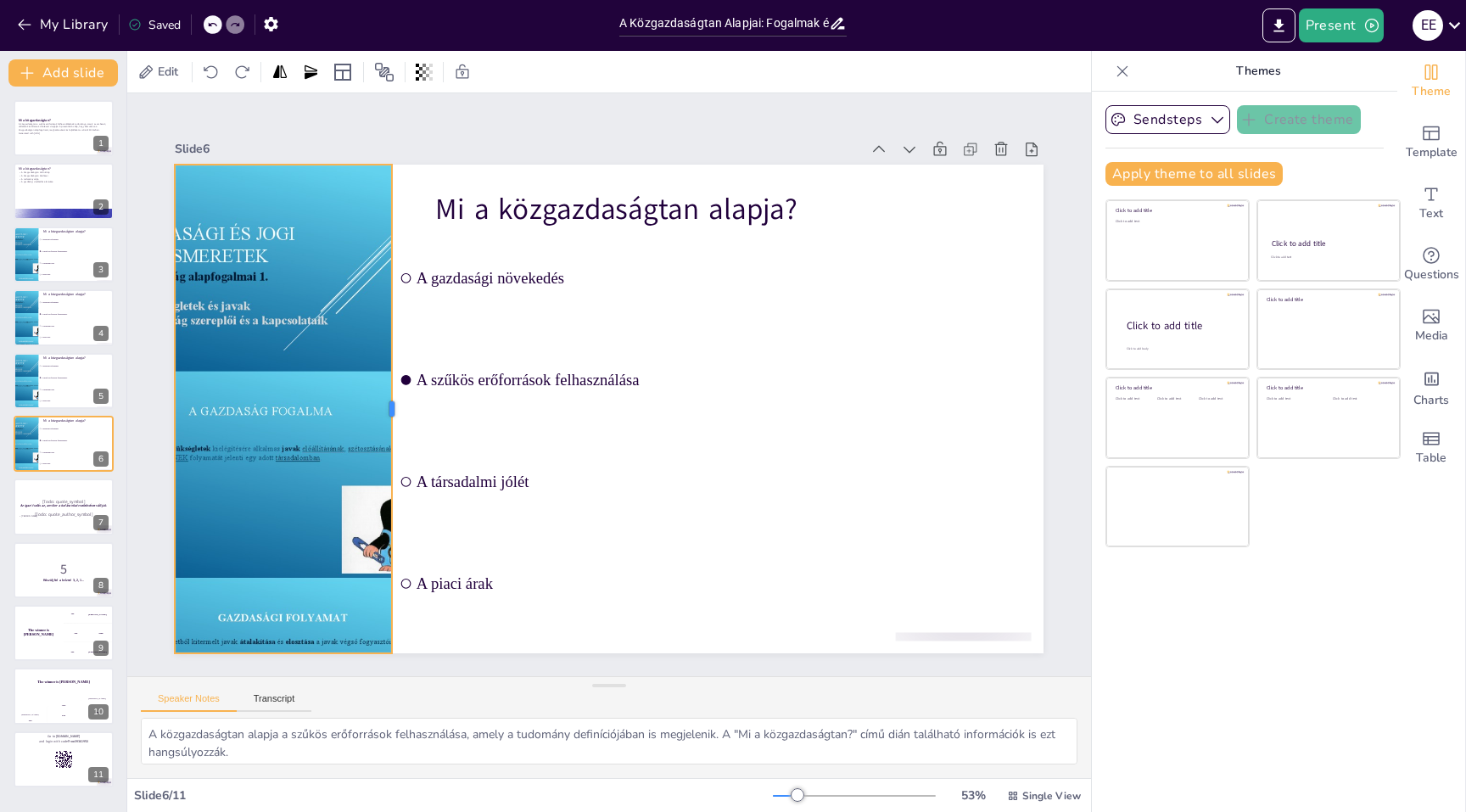
checkbox input "true"
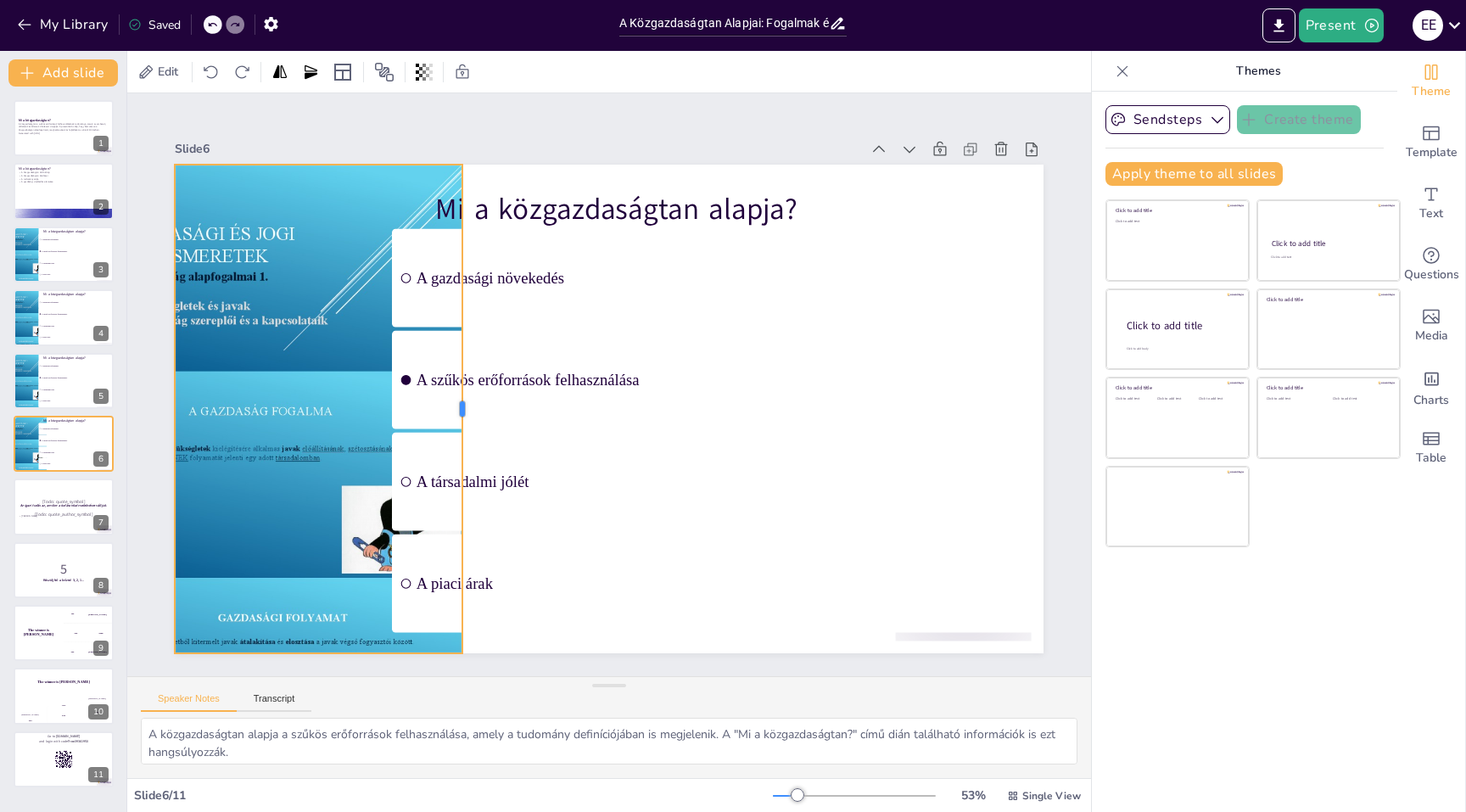
checkbox input "true"
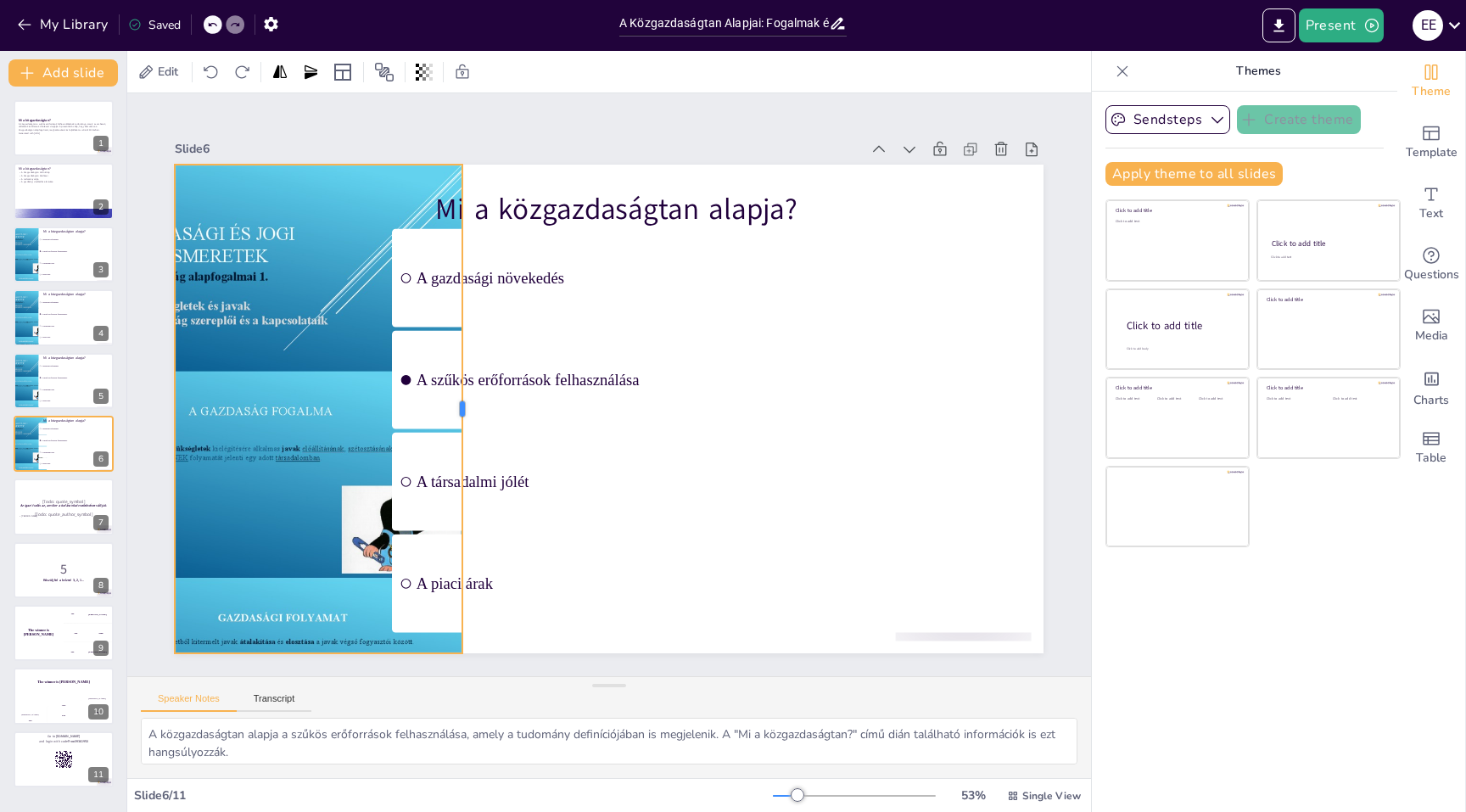
checkbox input "true"
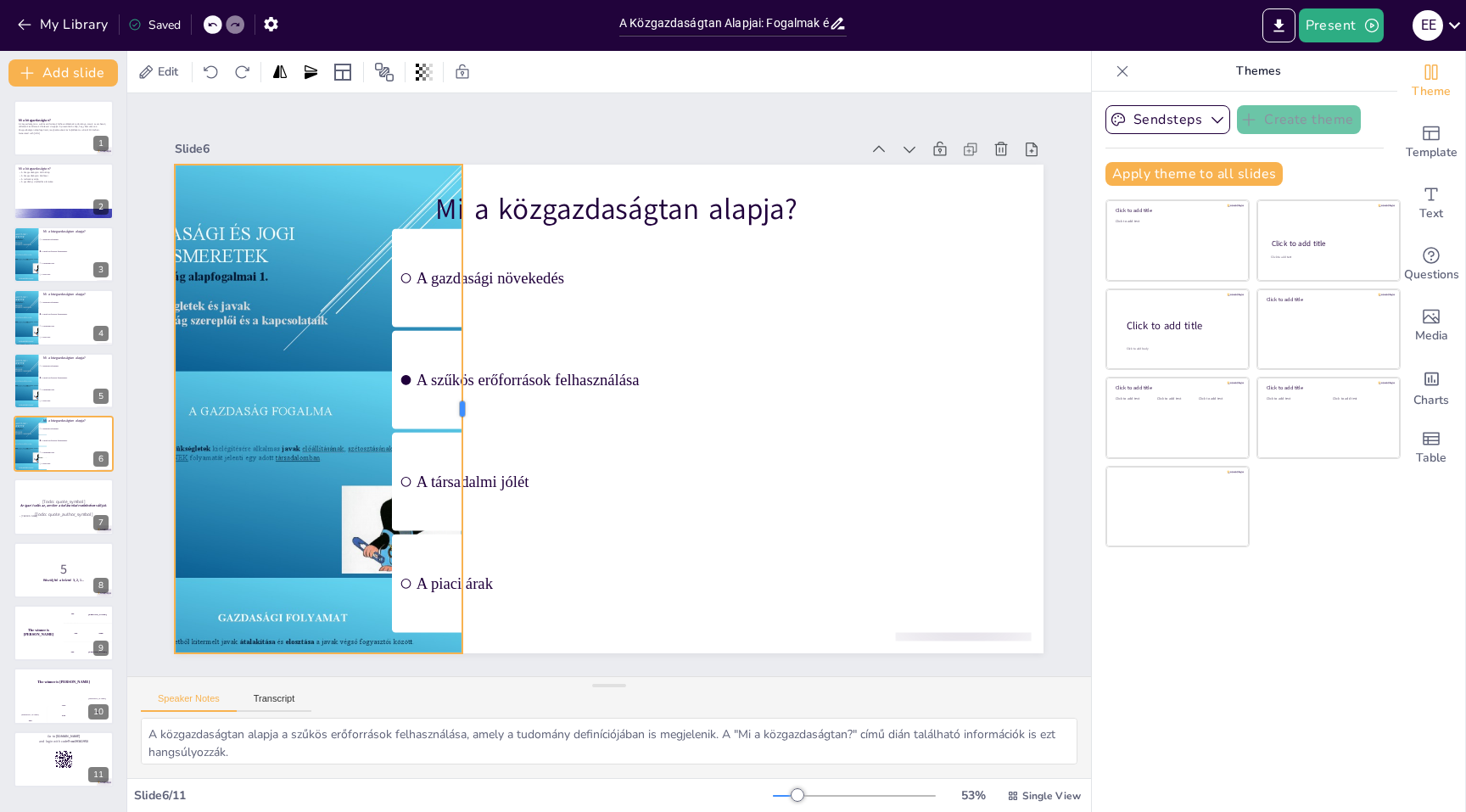
checkbox input "true"
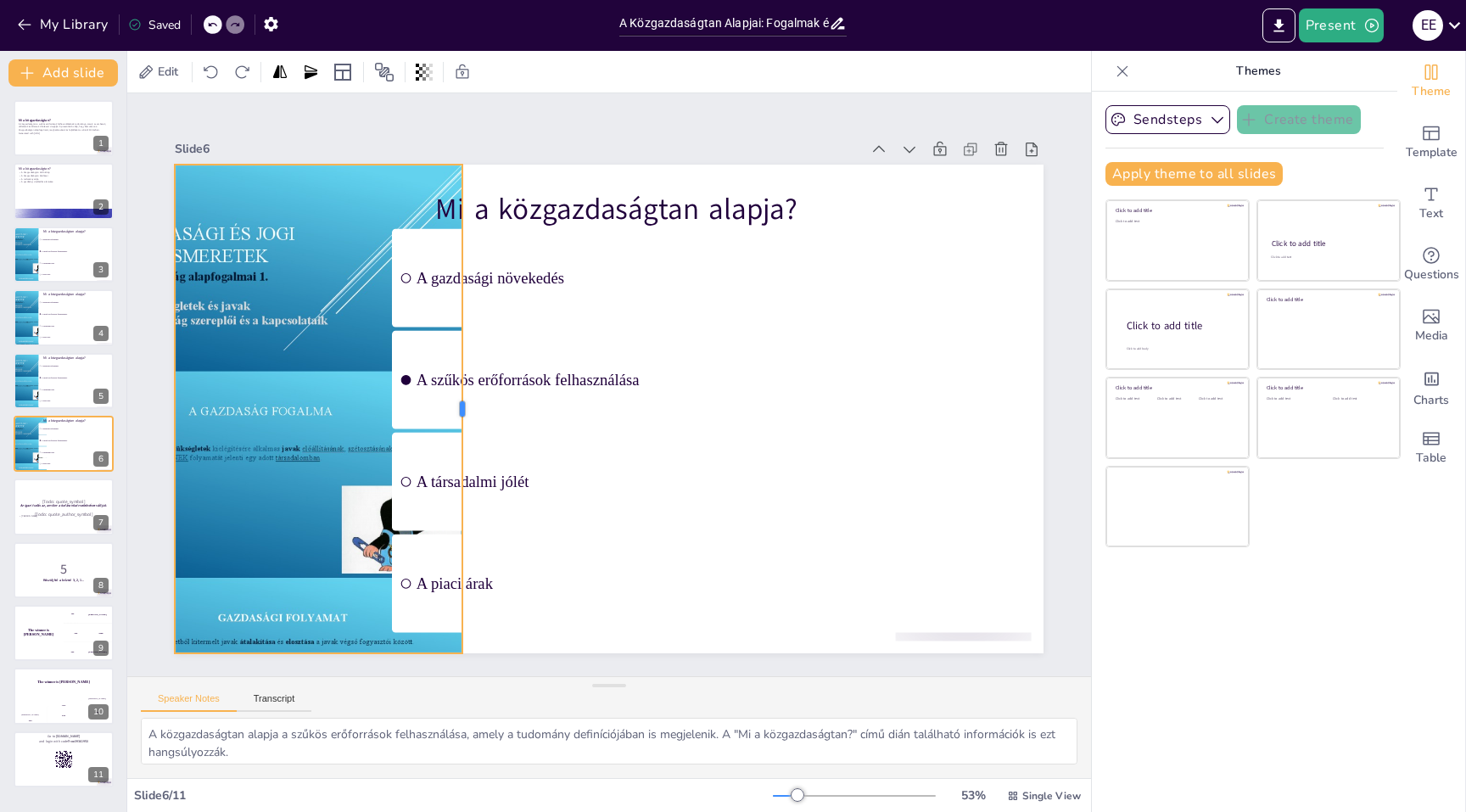
checkbox input "true"
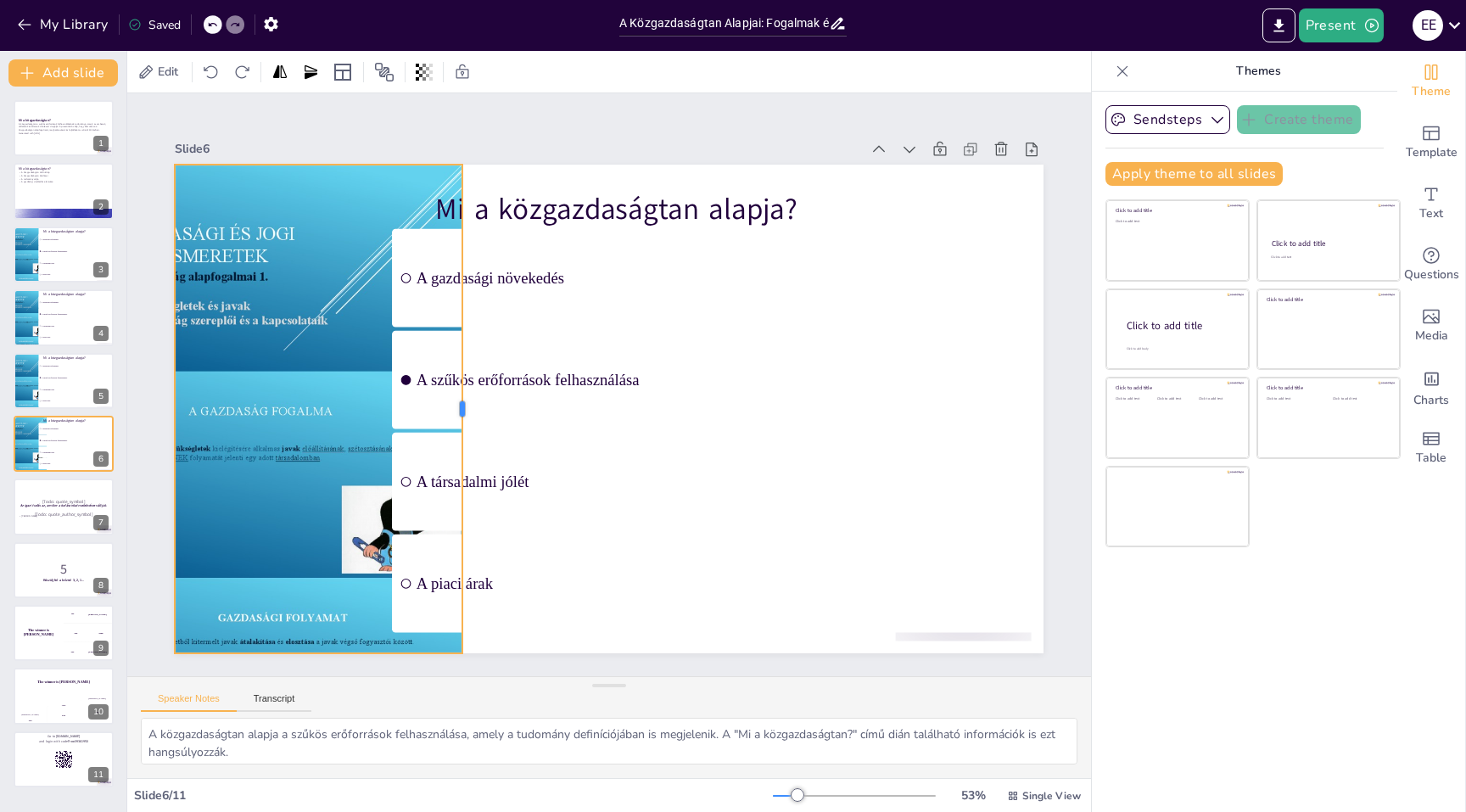
checkbox input "true"
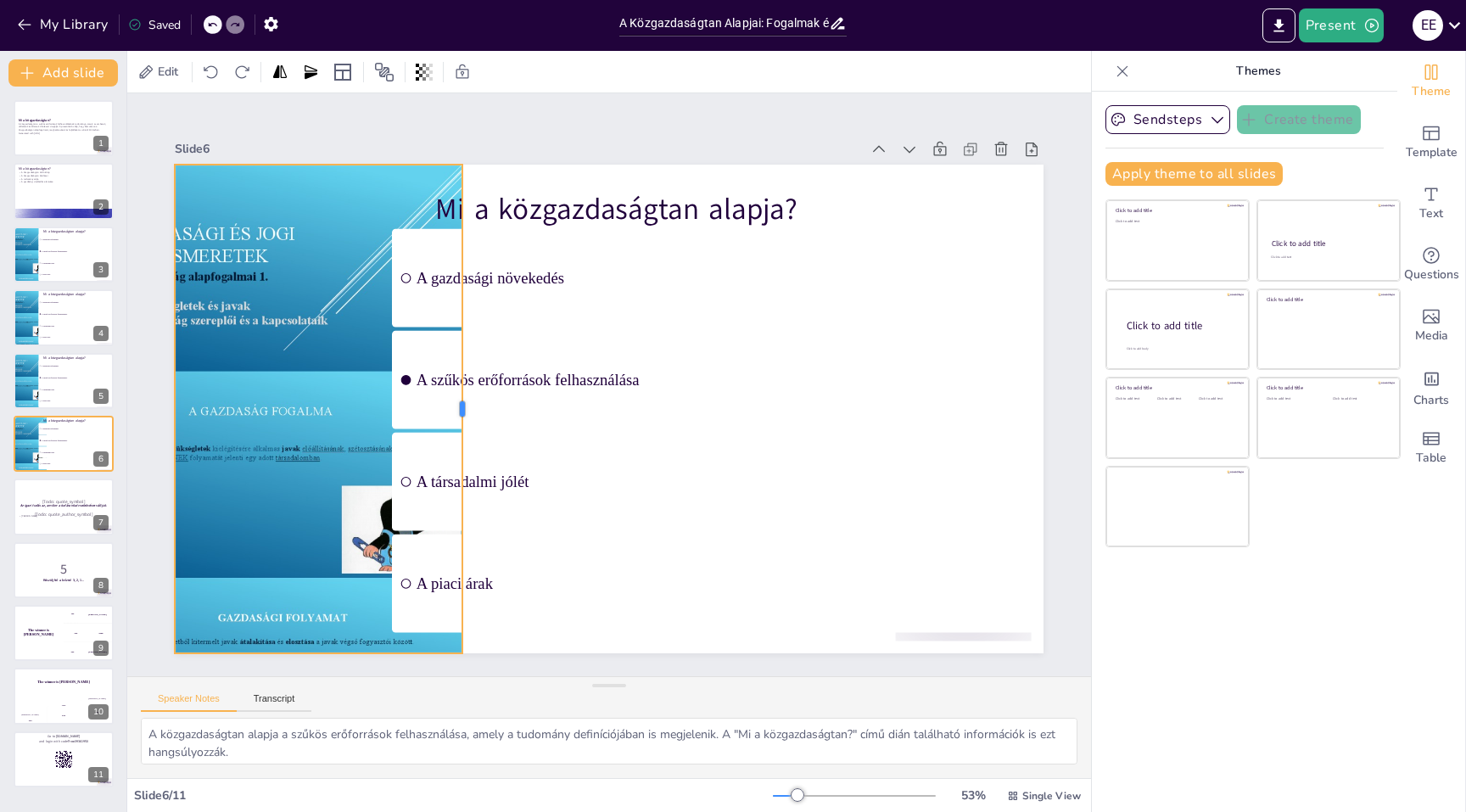
checkbox input "true"
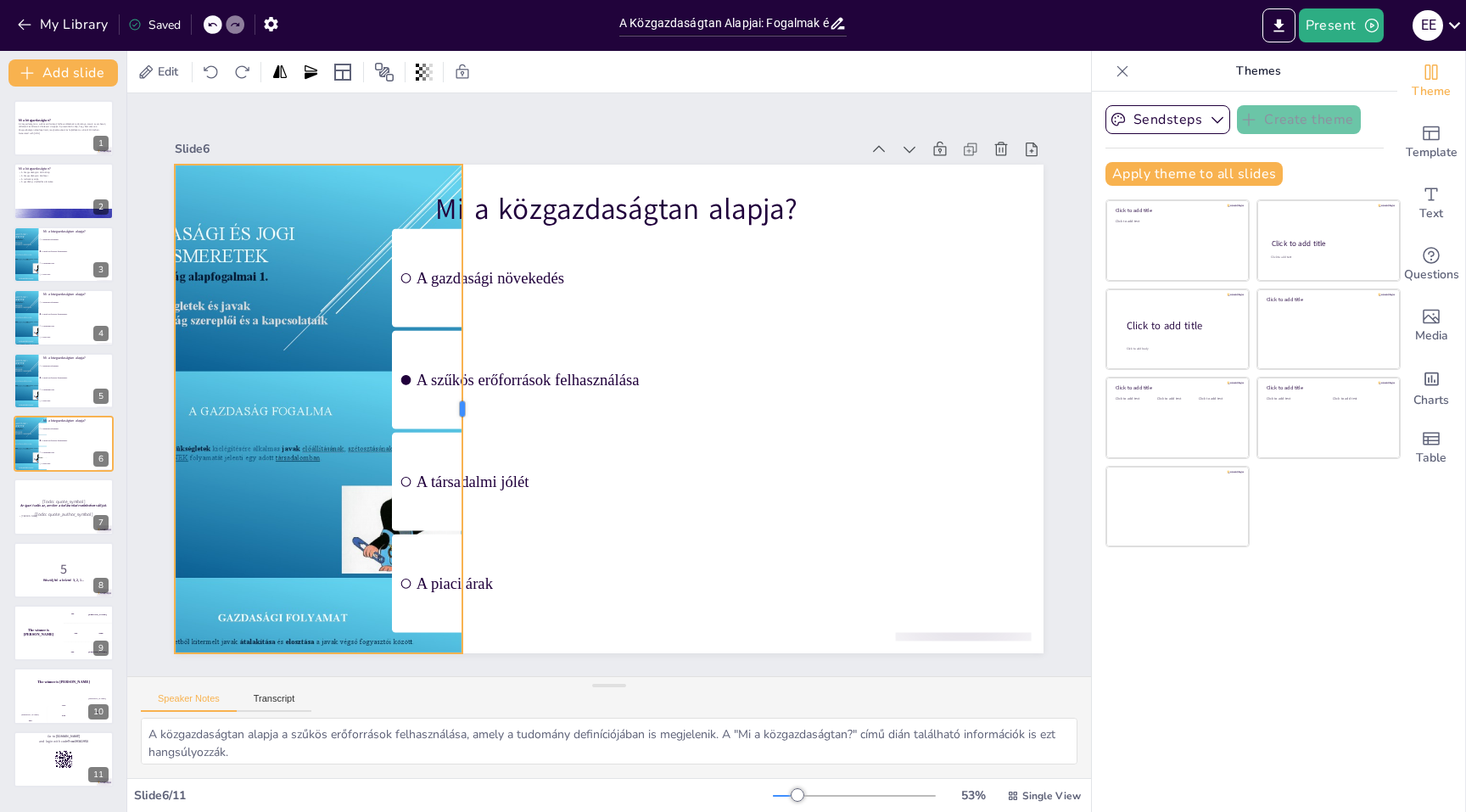
checkbox input "true"
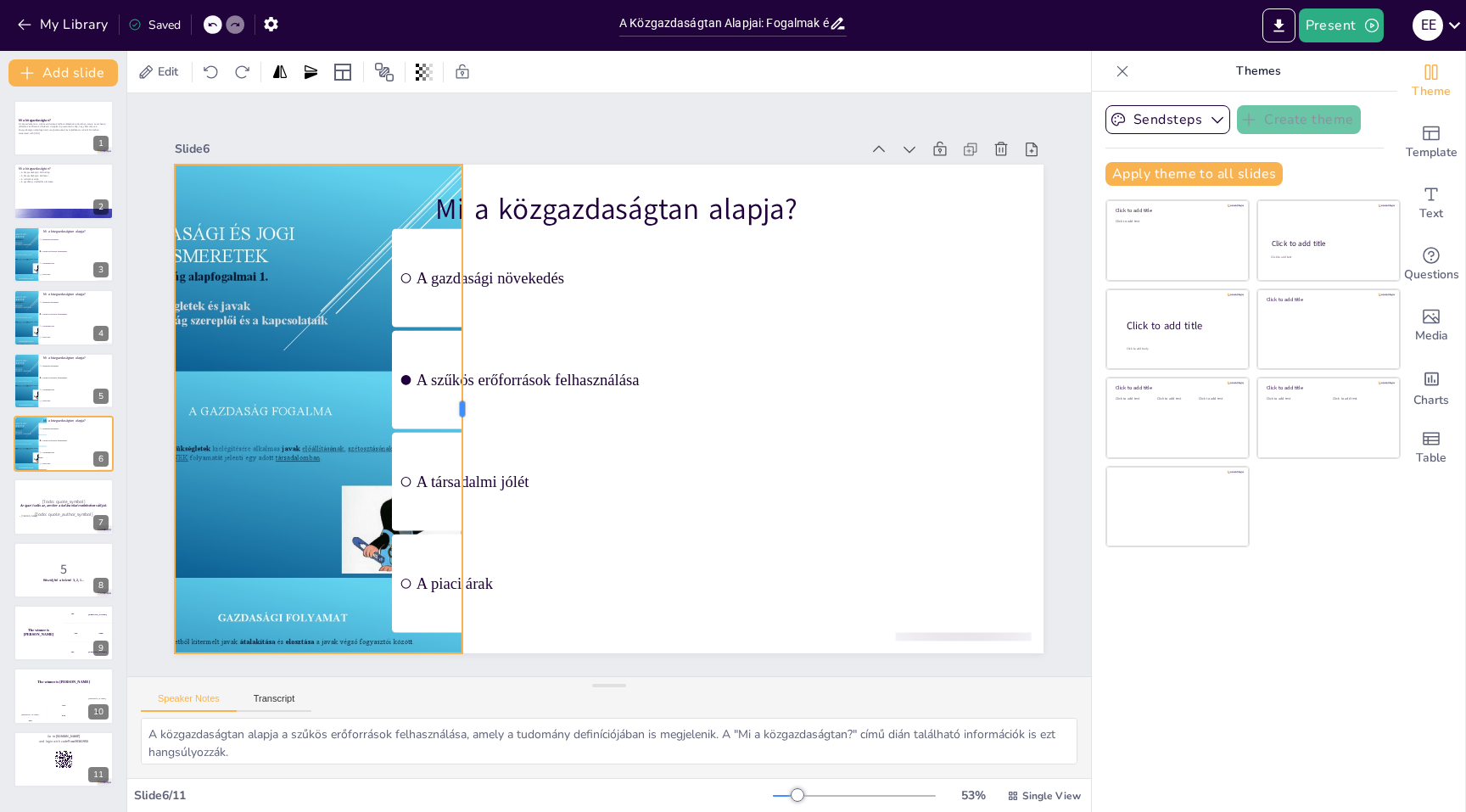
checkbox input "true"
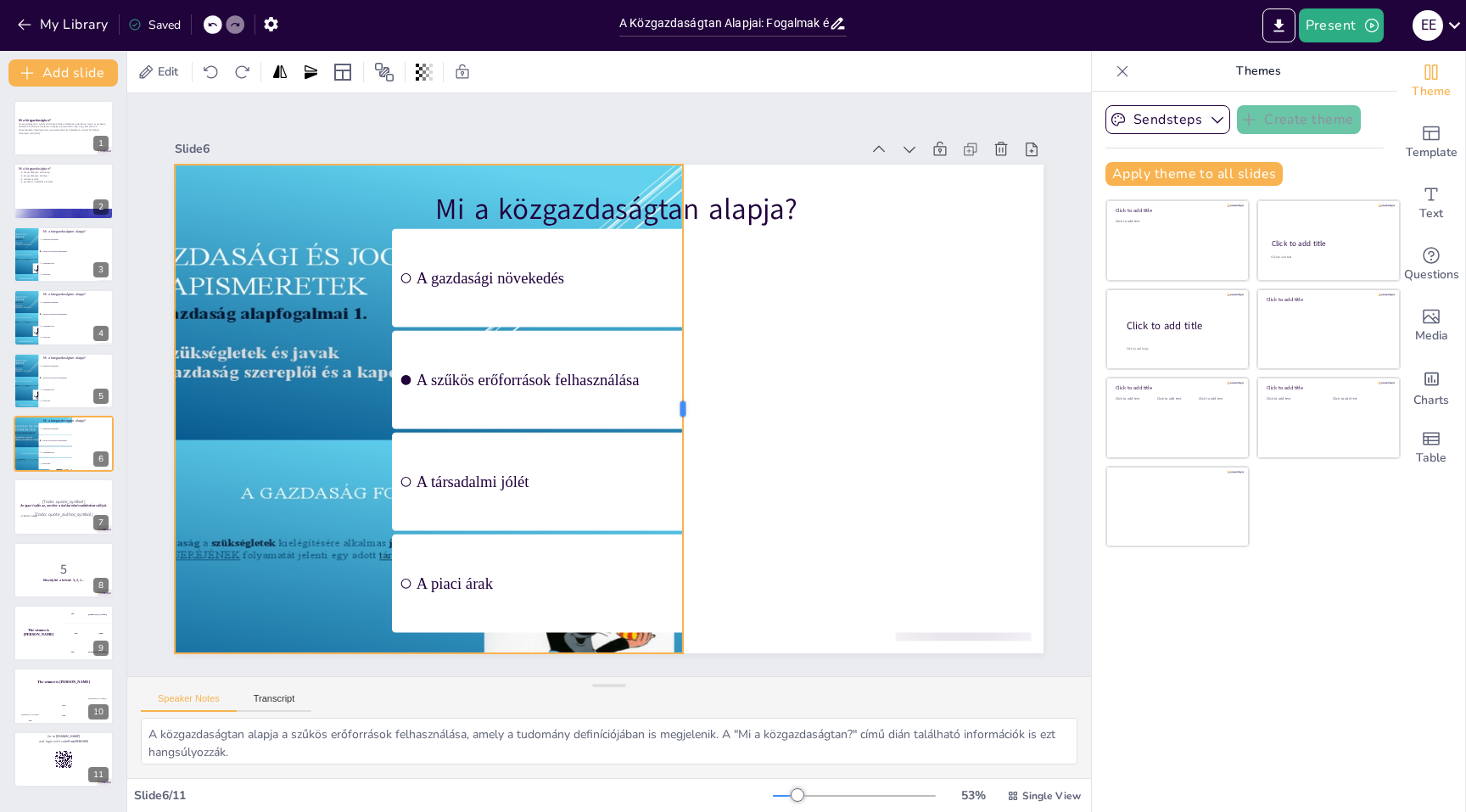
checkbox input "true"
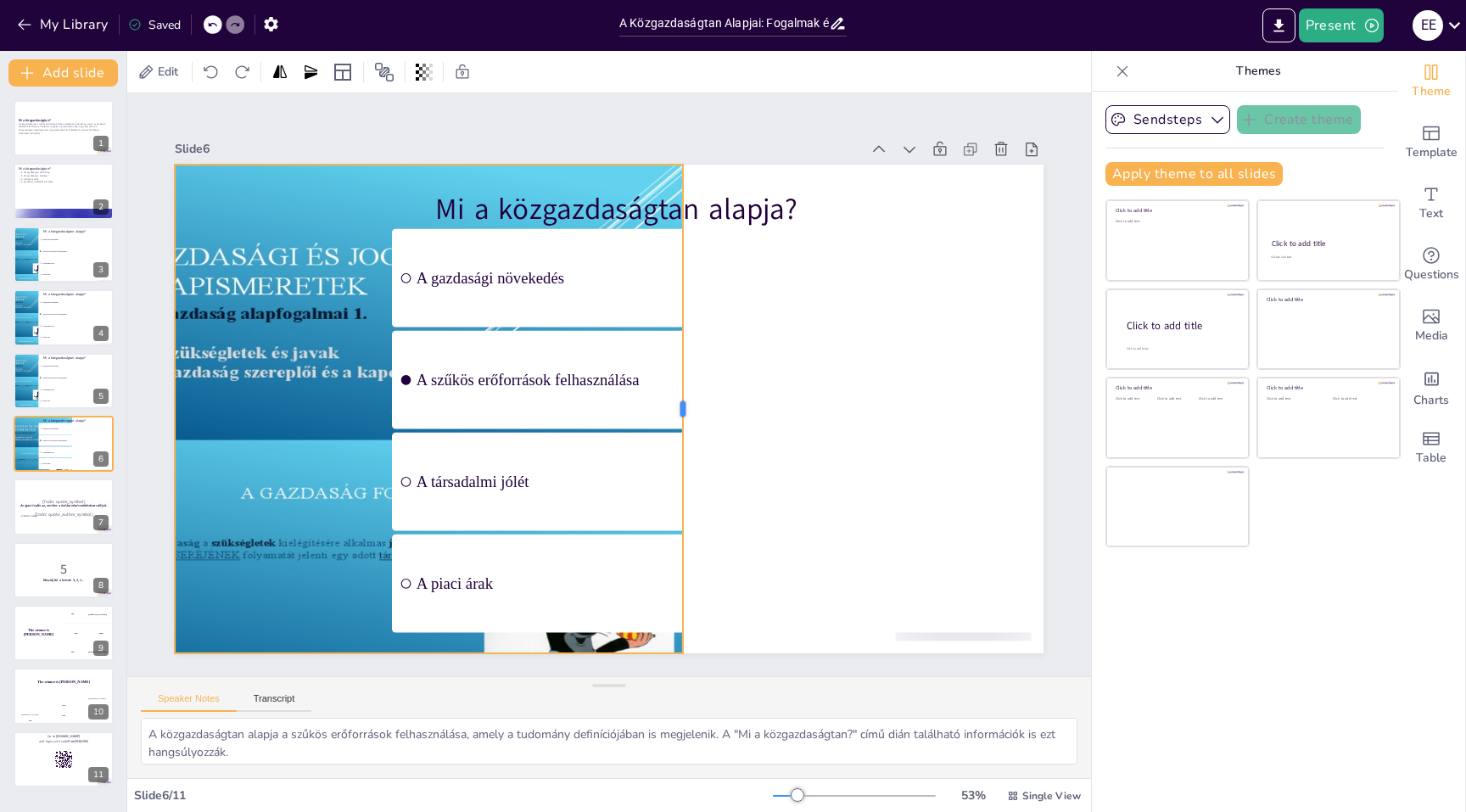
checkbox input "true"
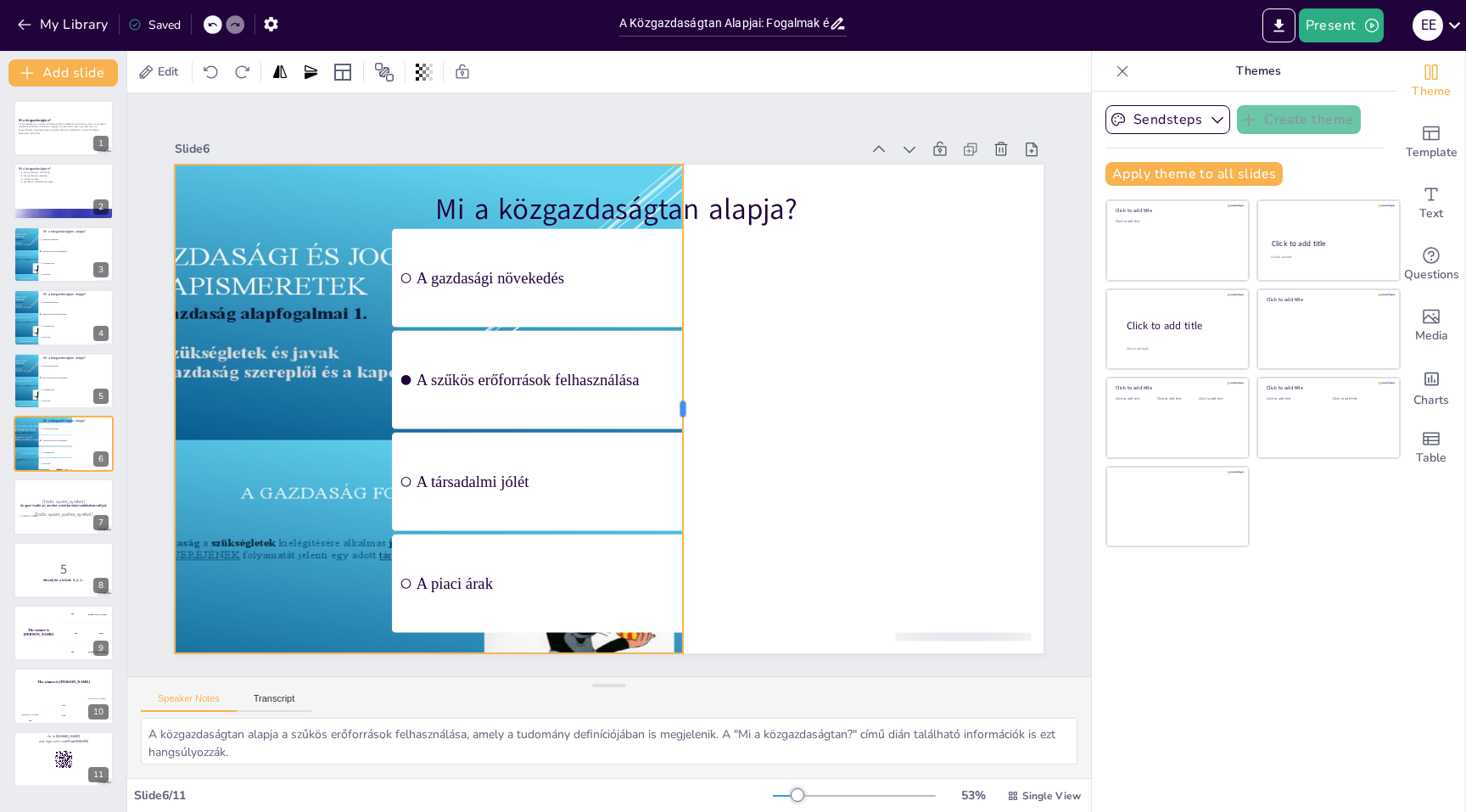
checkbox input "true"
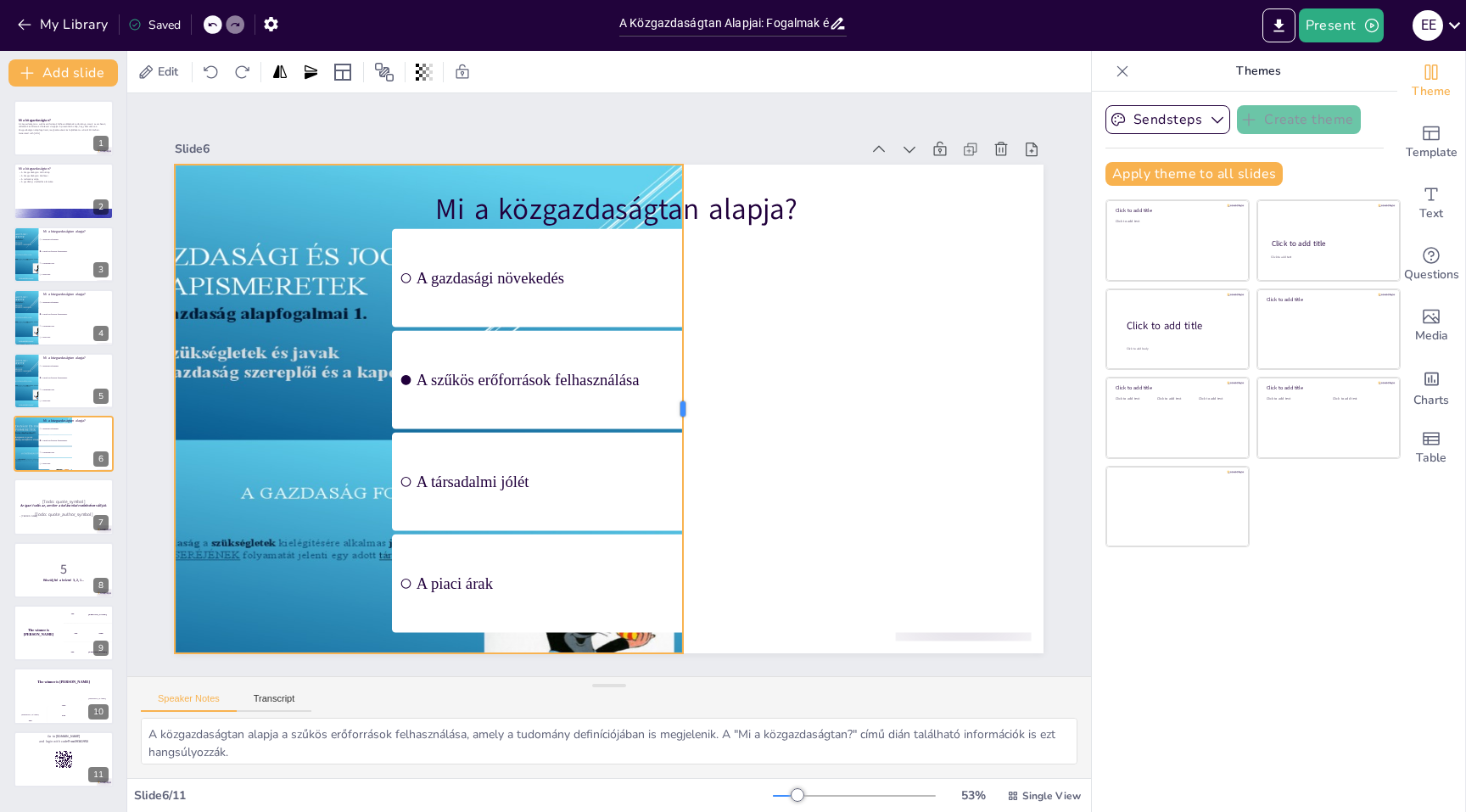
checkbox input "true"
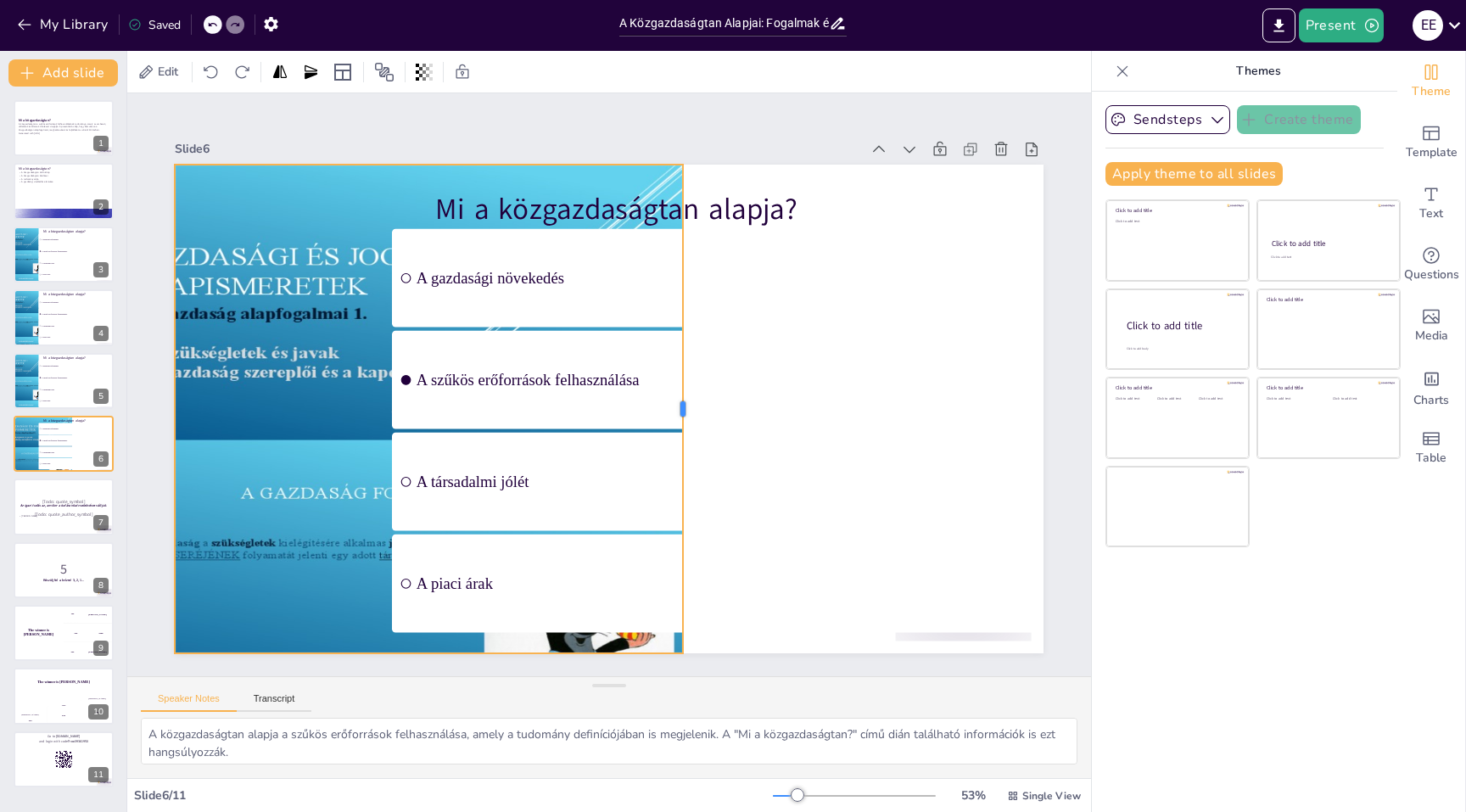
checkbox input "true"
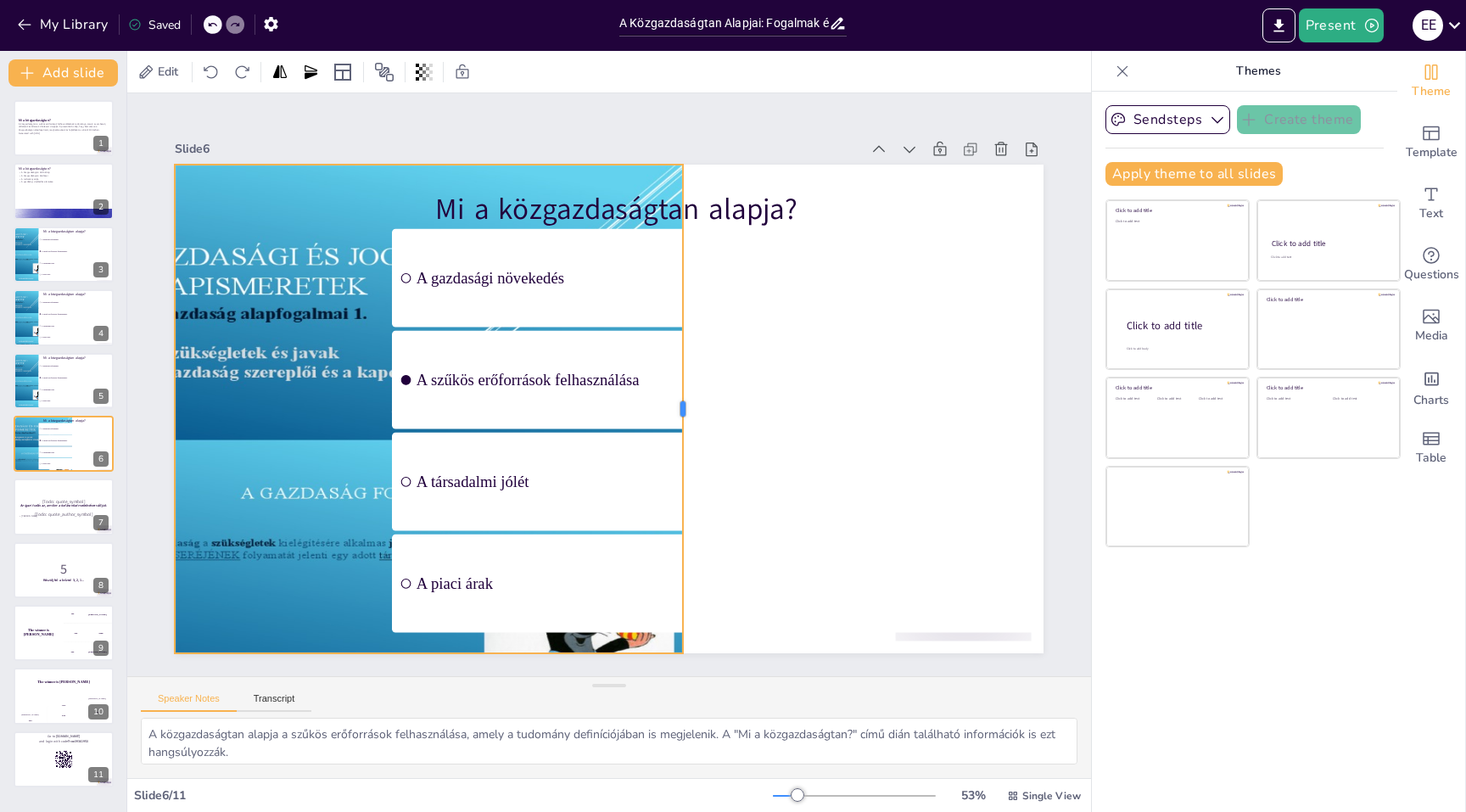
checkbox input "true"
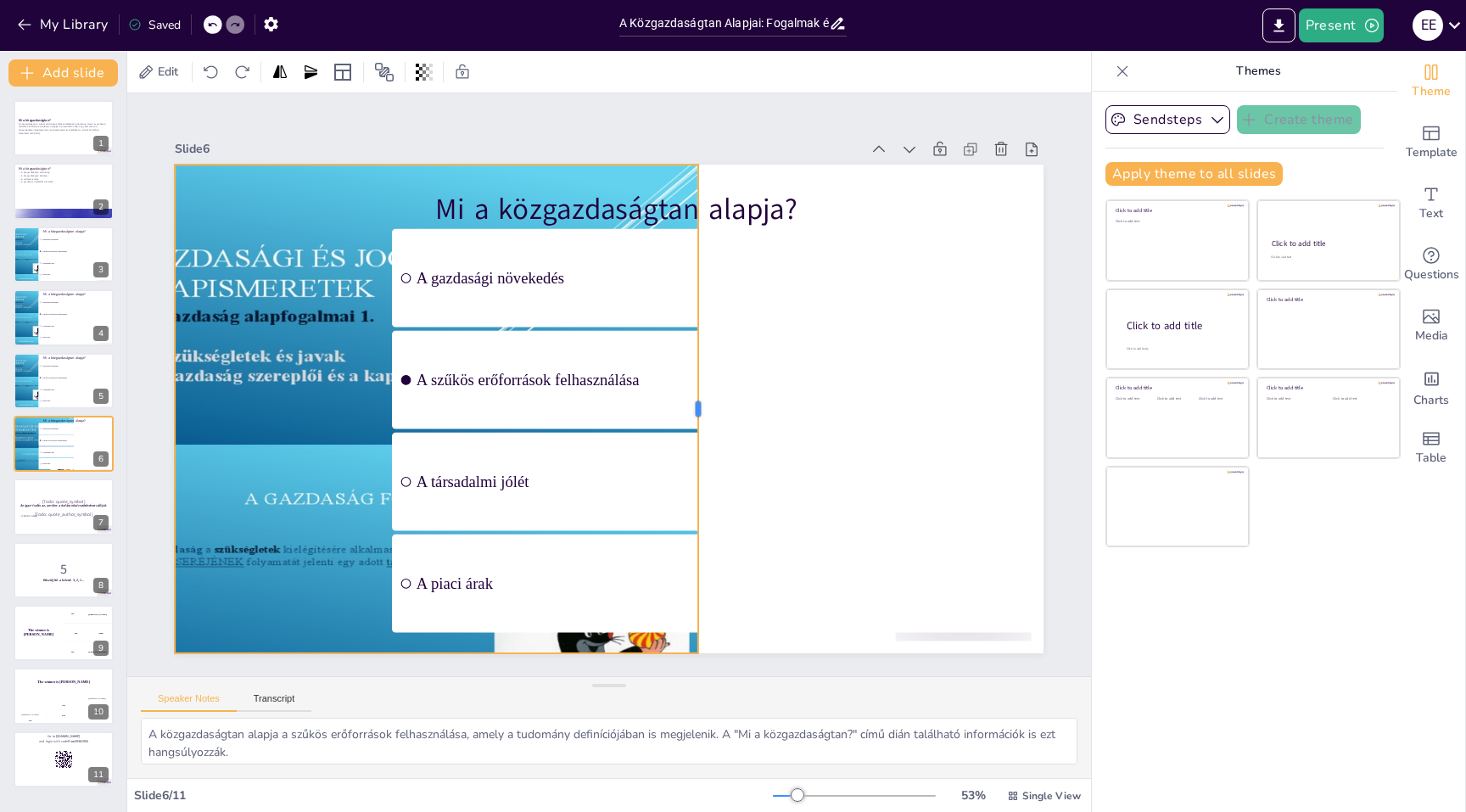
checkbox input "true"
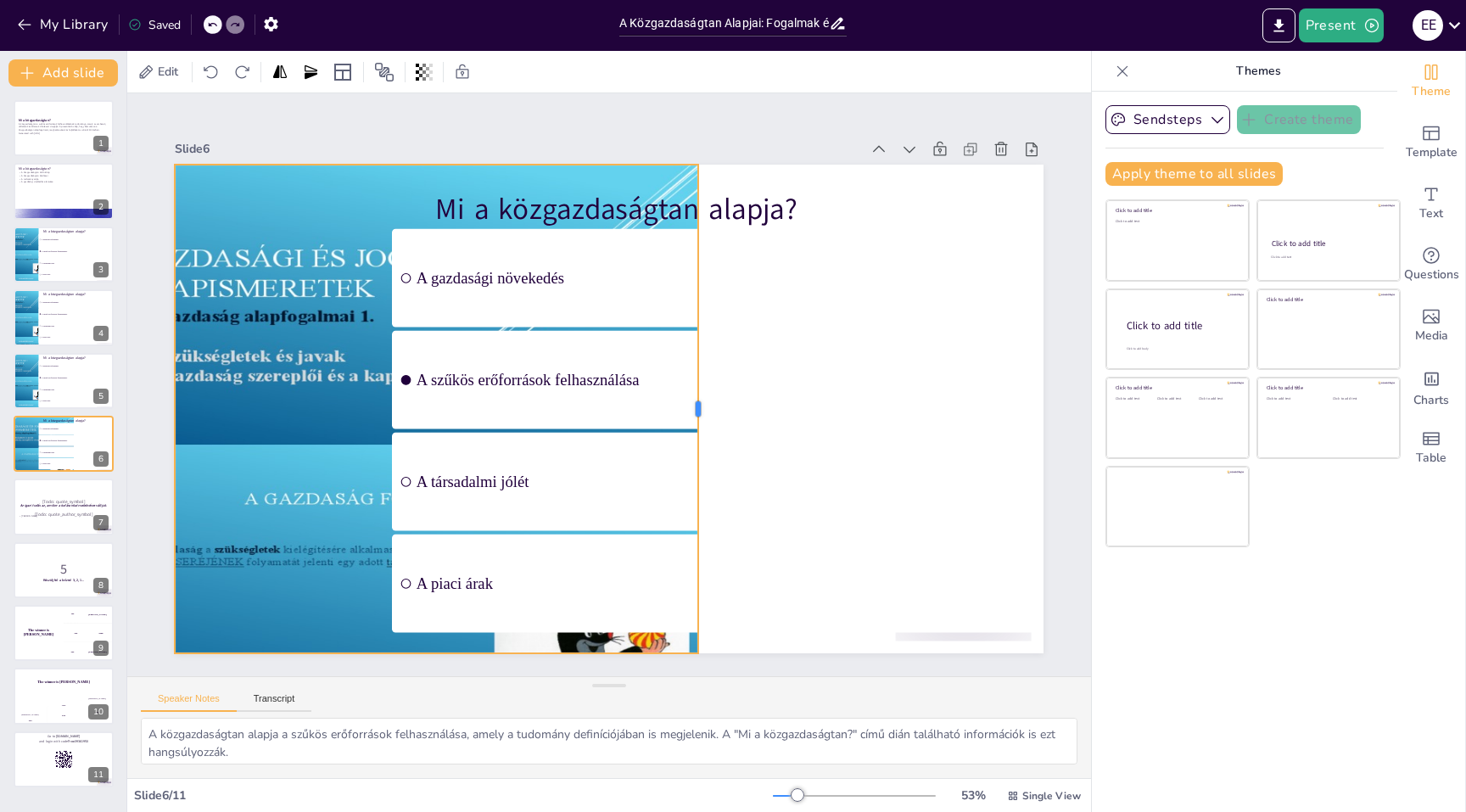
checkbox input "true"
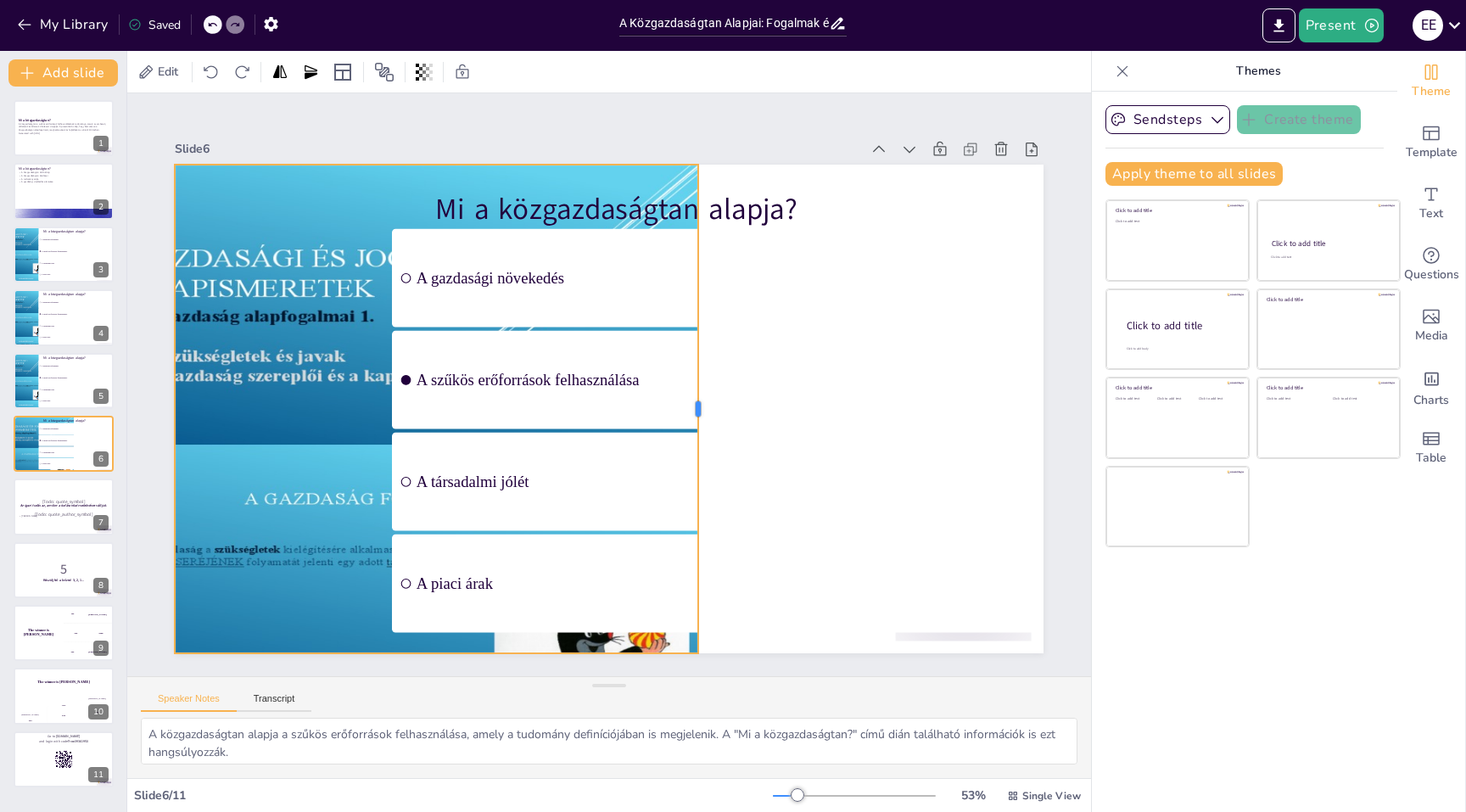
checkbox input "true"
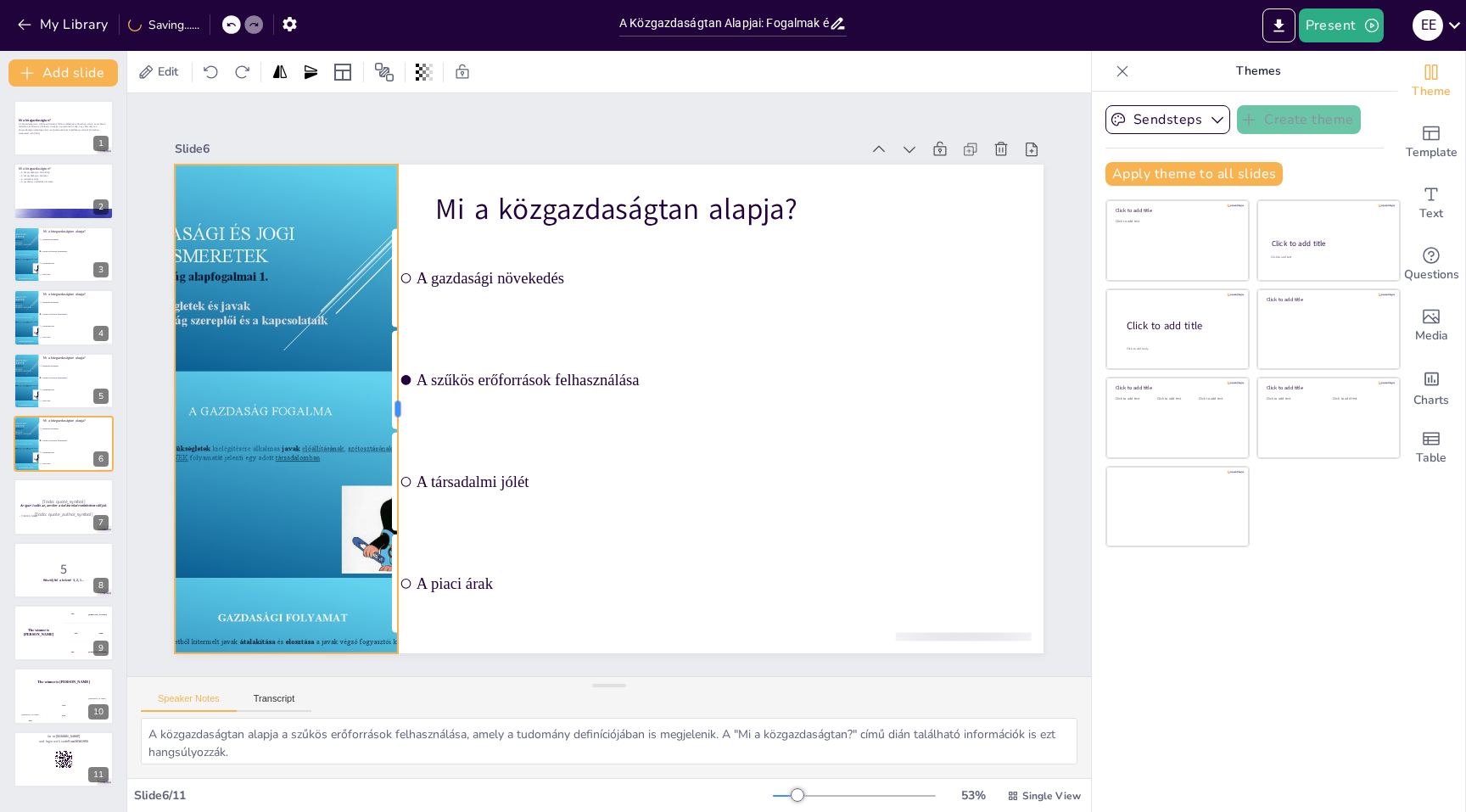
click at [395, 403] on div at bounding box center [430, 283] width 299 height 403
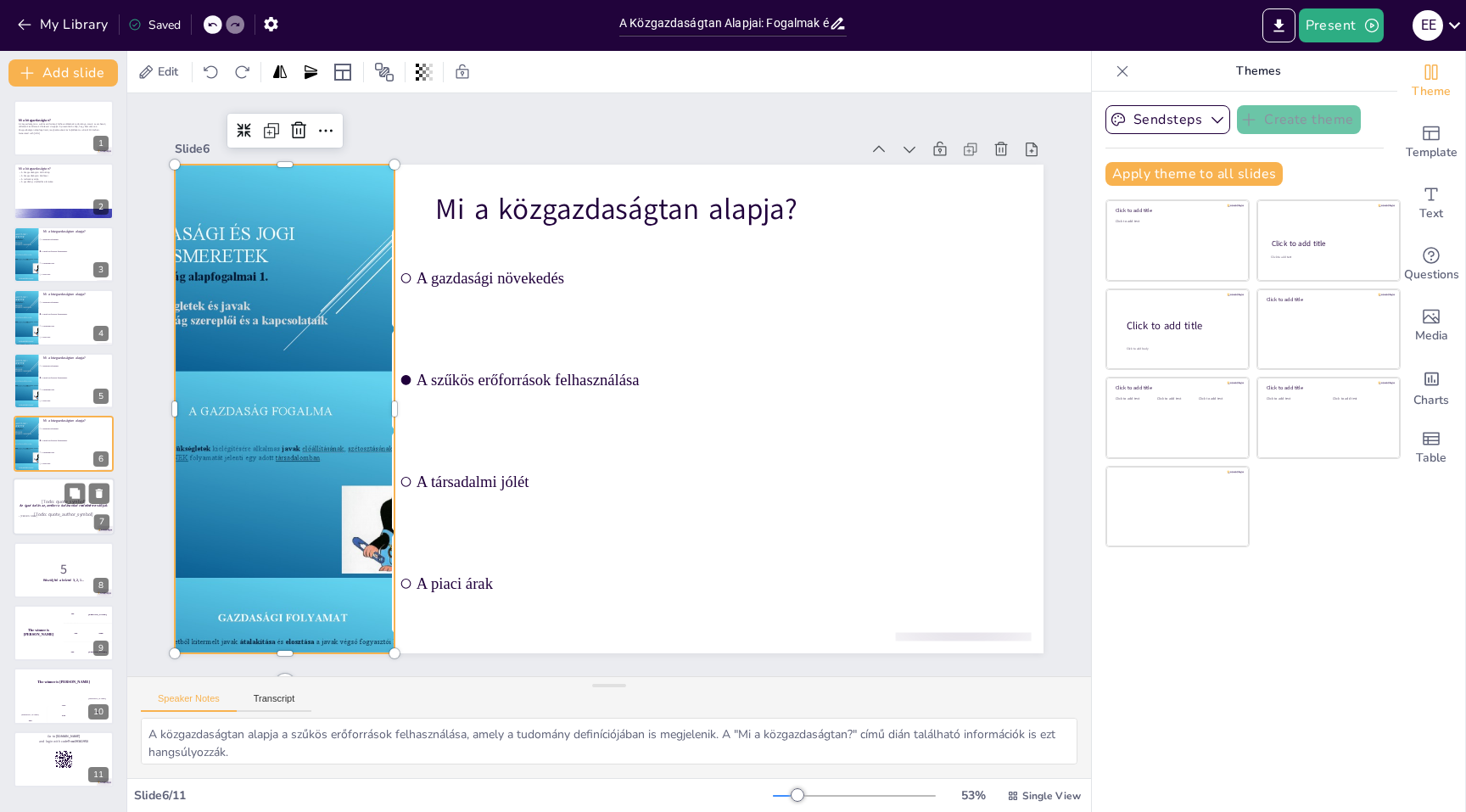
click at [56, 523] on div at bounding box center [63, 506] width 102 height 57
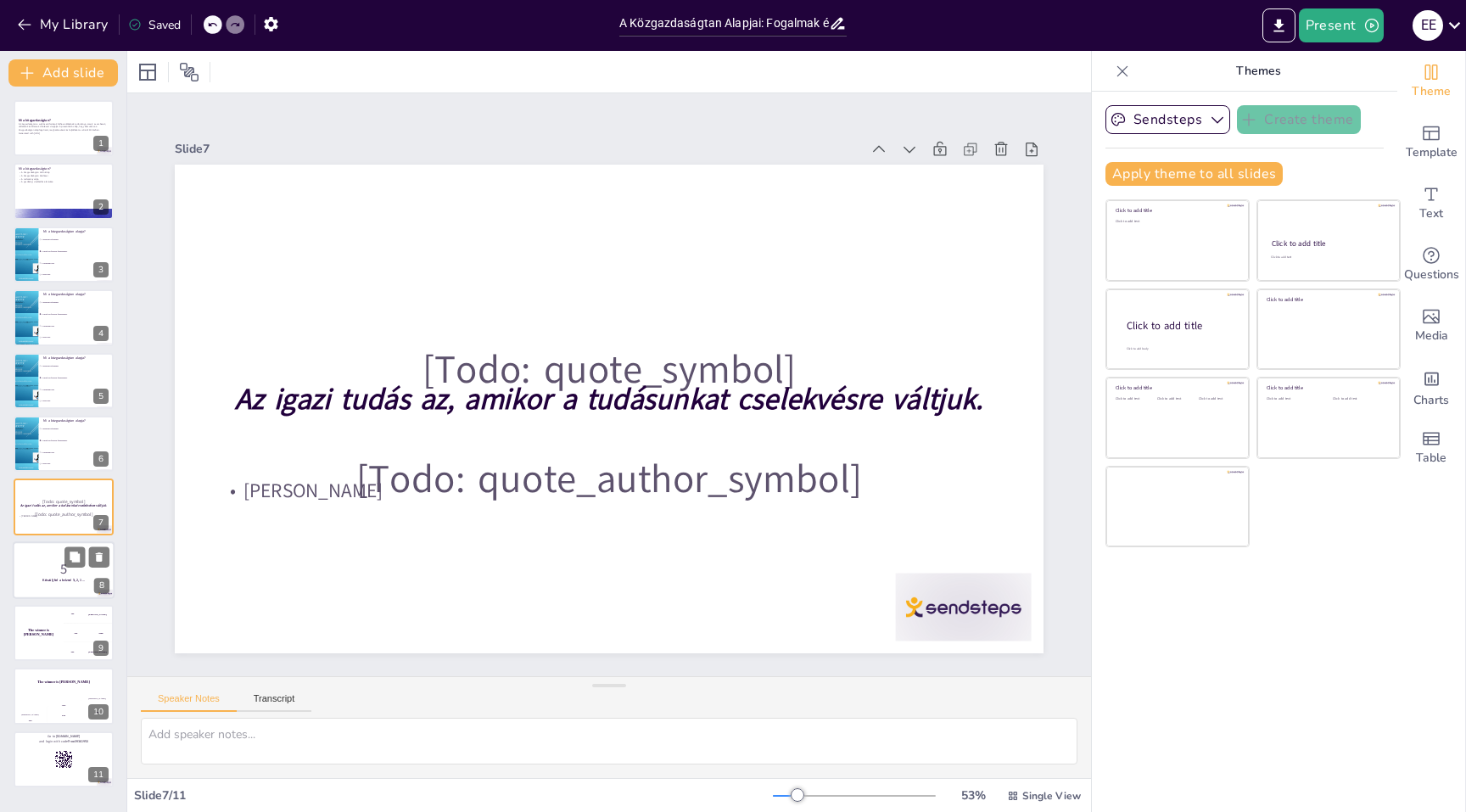
click at [62, 554] on div at bounding box center [63, 570] width 102 height 57
